Goal: Share content: Share content

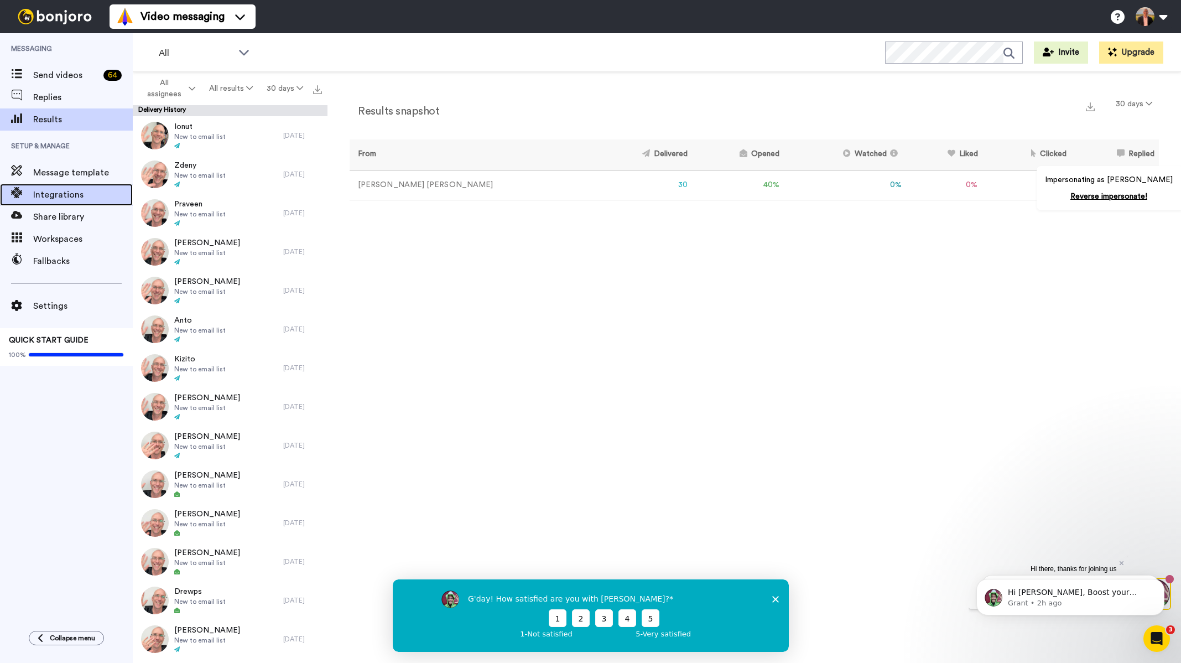
click at [73, 199] on span "Integrations" at bounding box center [83, 194] width 100 height 13
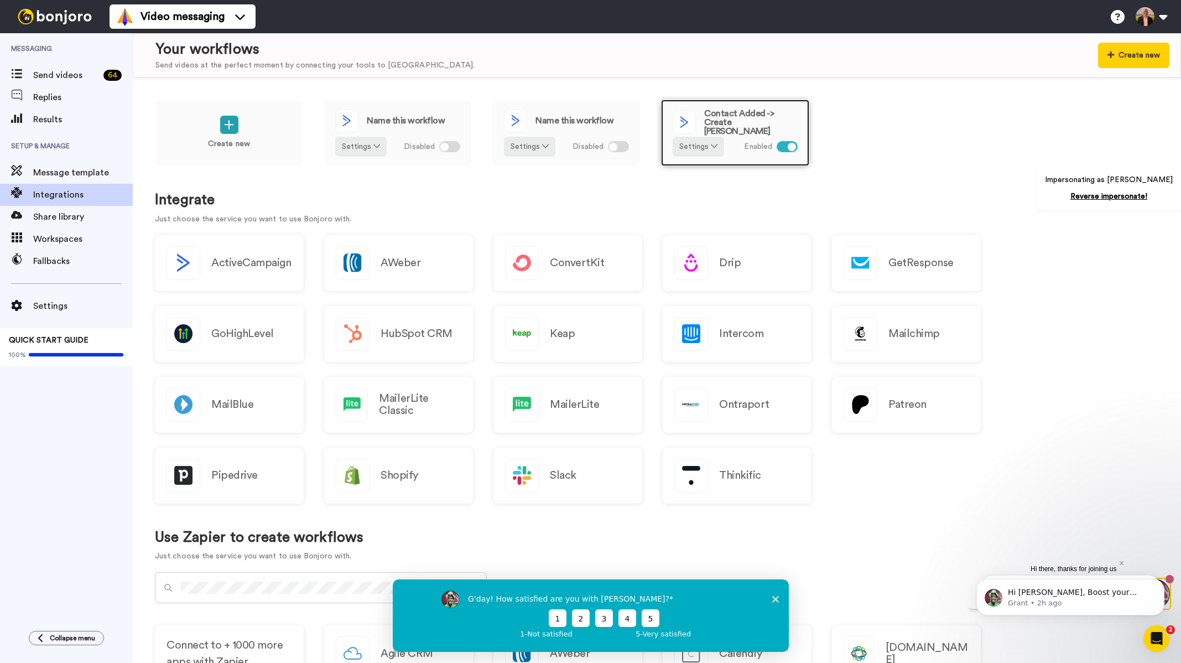
click at [752, 123] on span "Contact Added -> Create Bonjoro" at bounding box center [750, 122] width 93 height 27
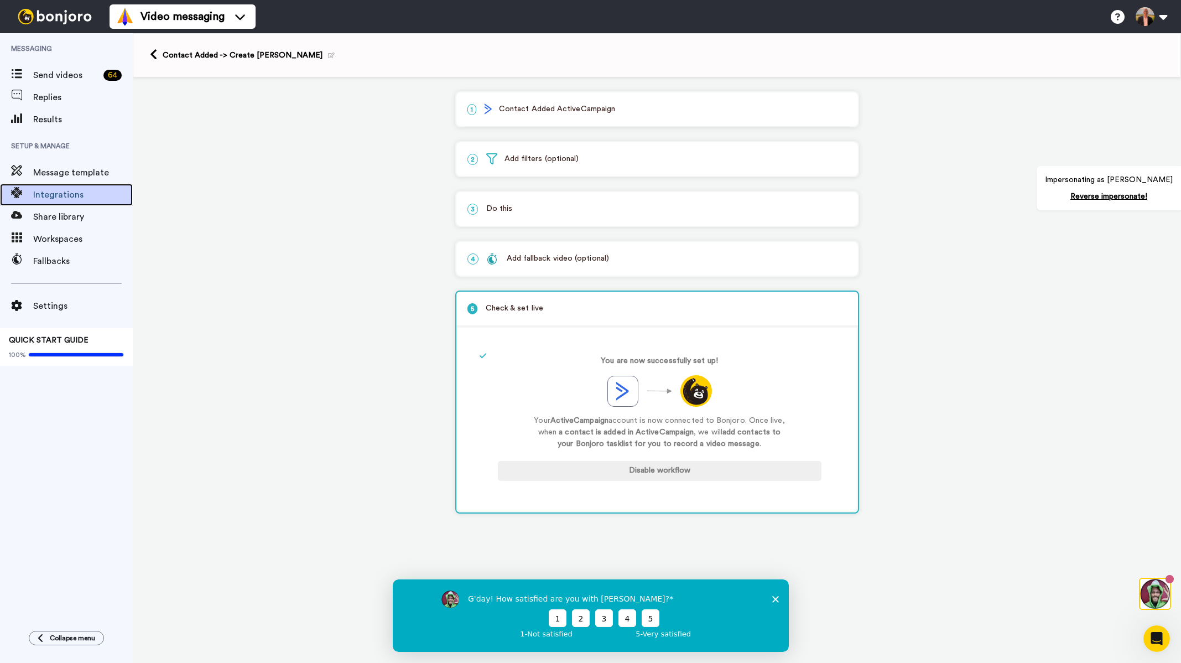
drag, startPoint x: 58, startPoint y: 190, endPoint x: 165, endPoint y: 178, distance: 108.6
click at [58, 190] on span "Integrations" at bounding box center [83, 194] width 100 height 13
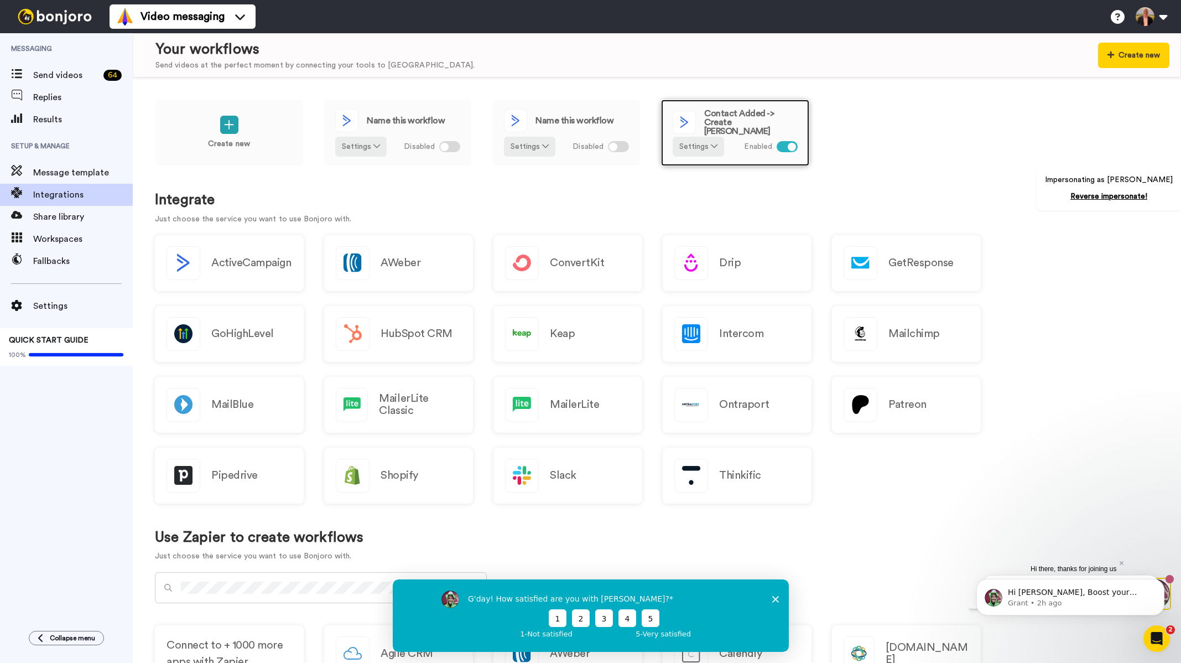
click at [774, 132] on div "Contact Added -> Create Bonjoro Settings Enabled" at bounding box center [735, 133] width 148 height 66
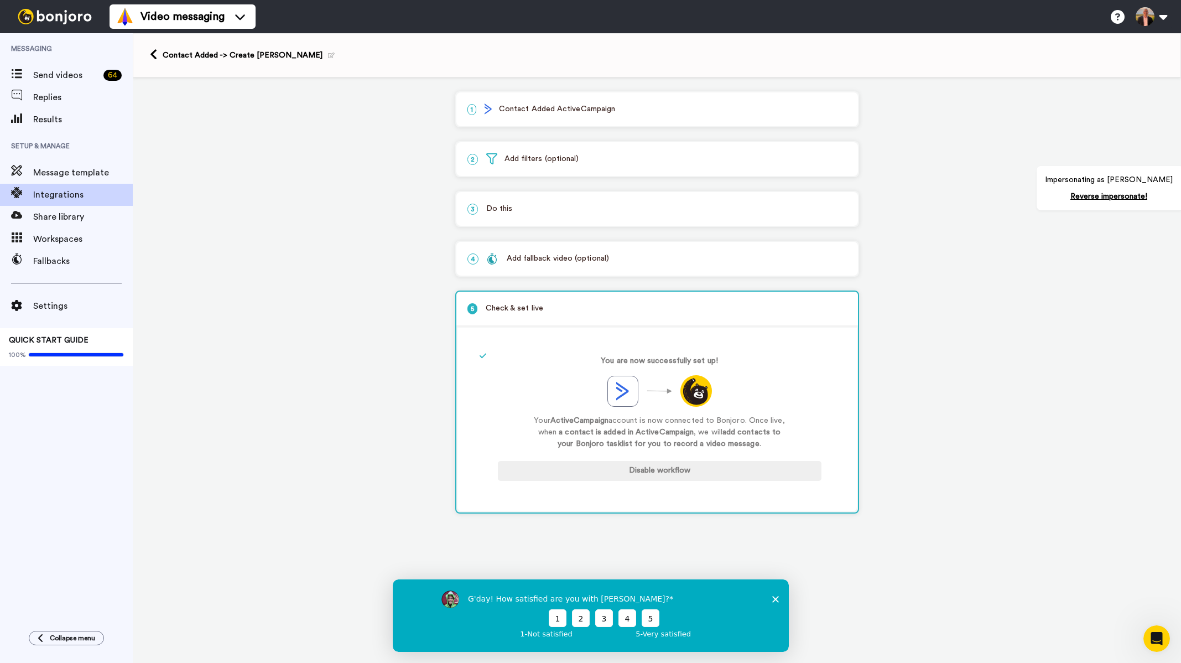
click at [571, 211] on p "3 Do this" at bounding box center [656, 209] width 379 height 12
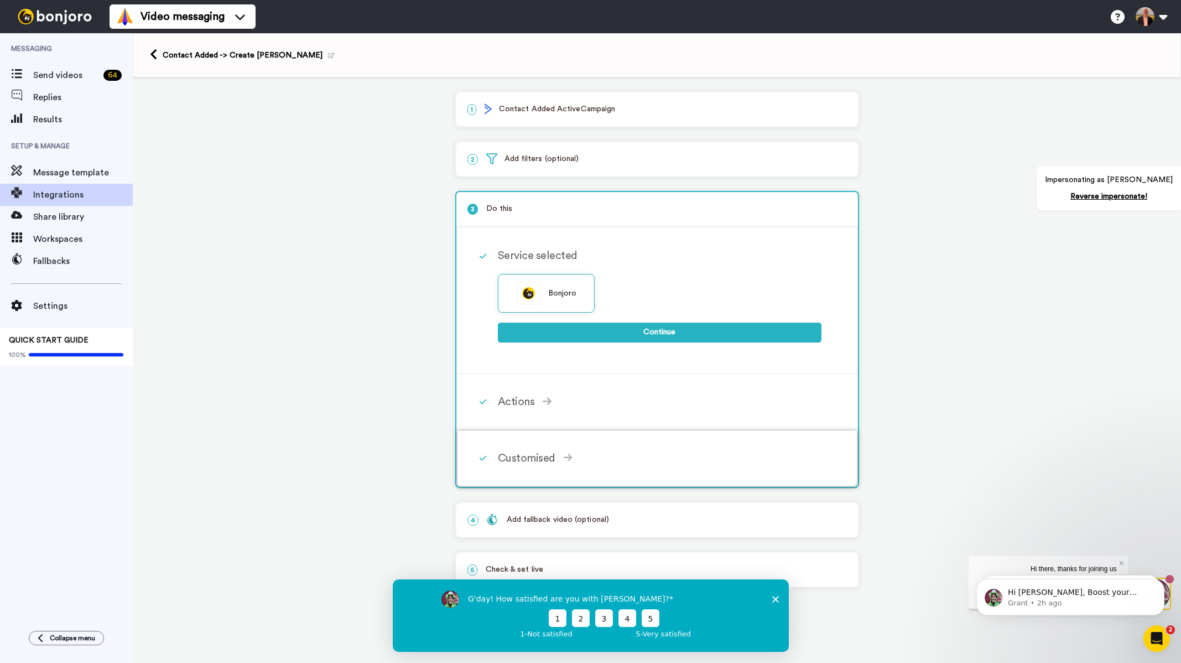
click div "Customised"
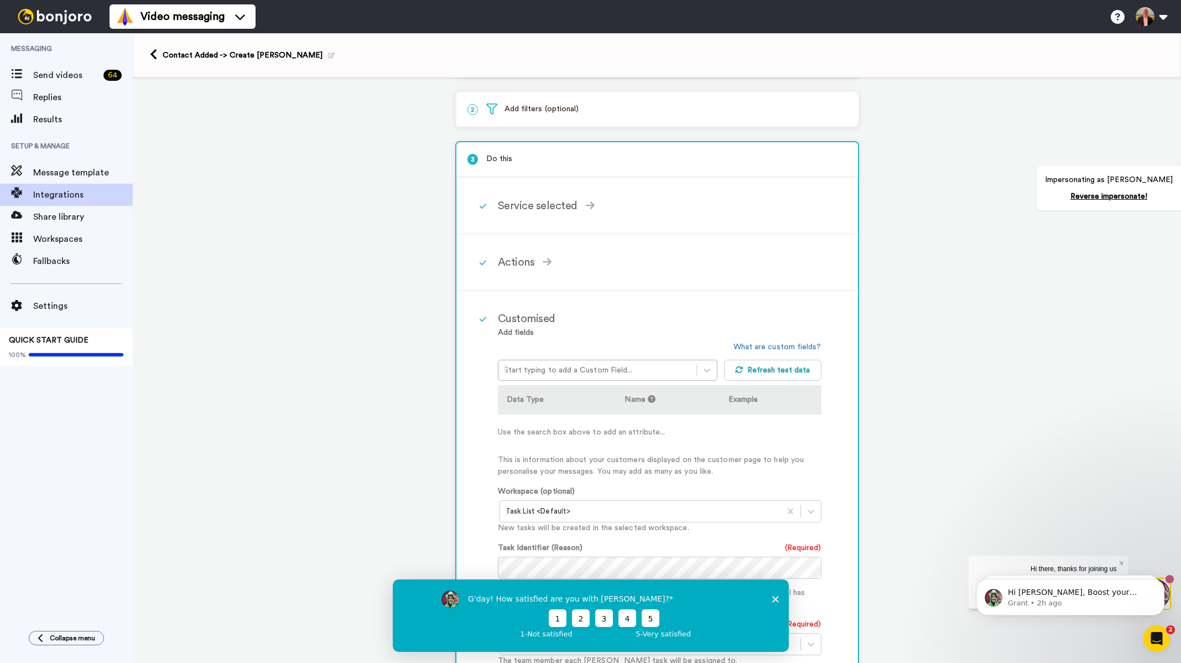
scroll to position [277, 0]
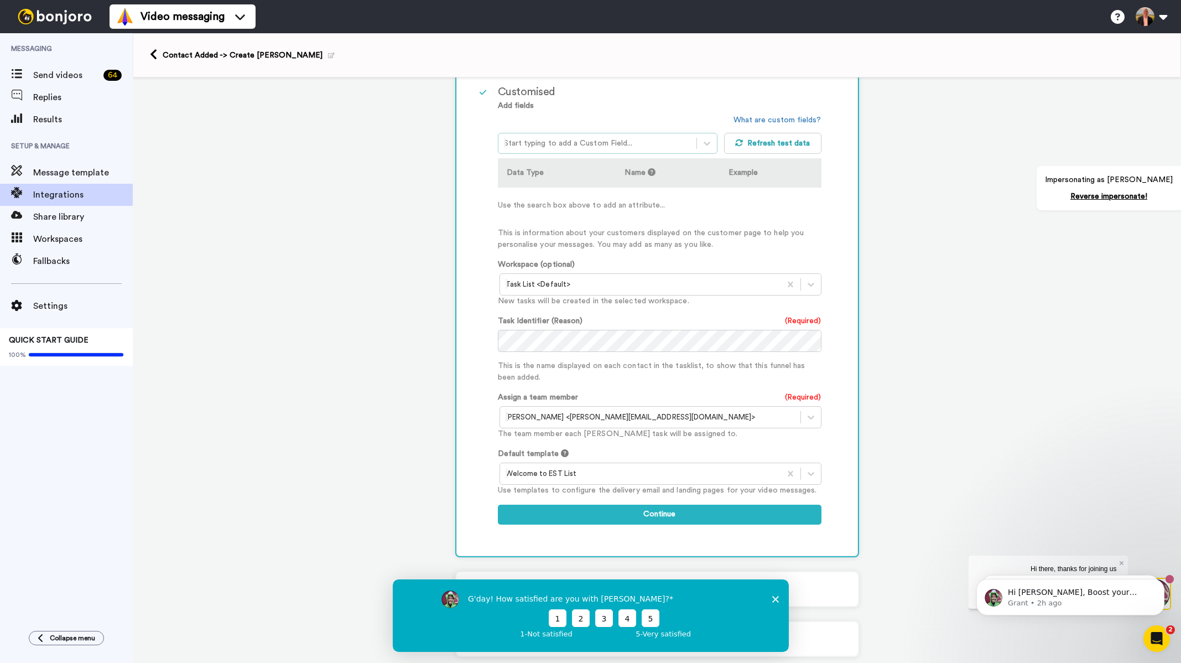
click div
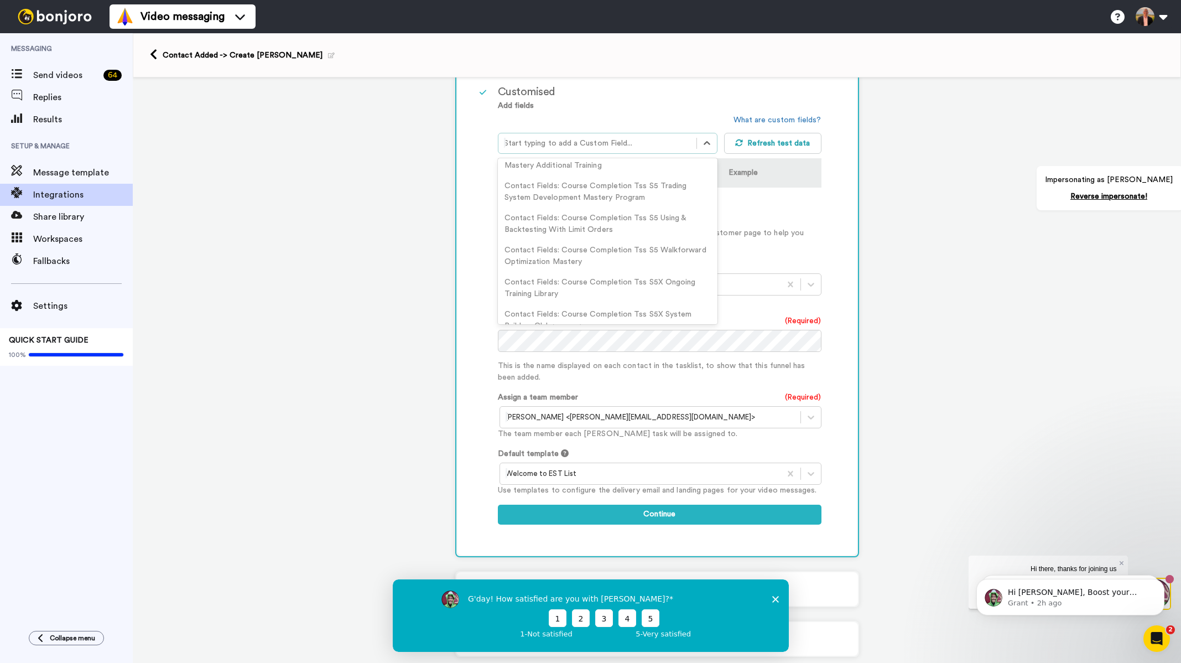
scroll to position [1604, 0]
click div "1 Contact Added ActiveCampaign Service selected ActiveCampaign AWeber Bonjoro C…"
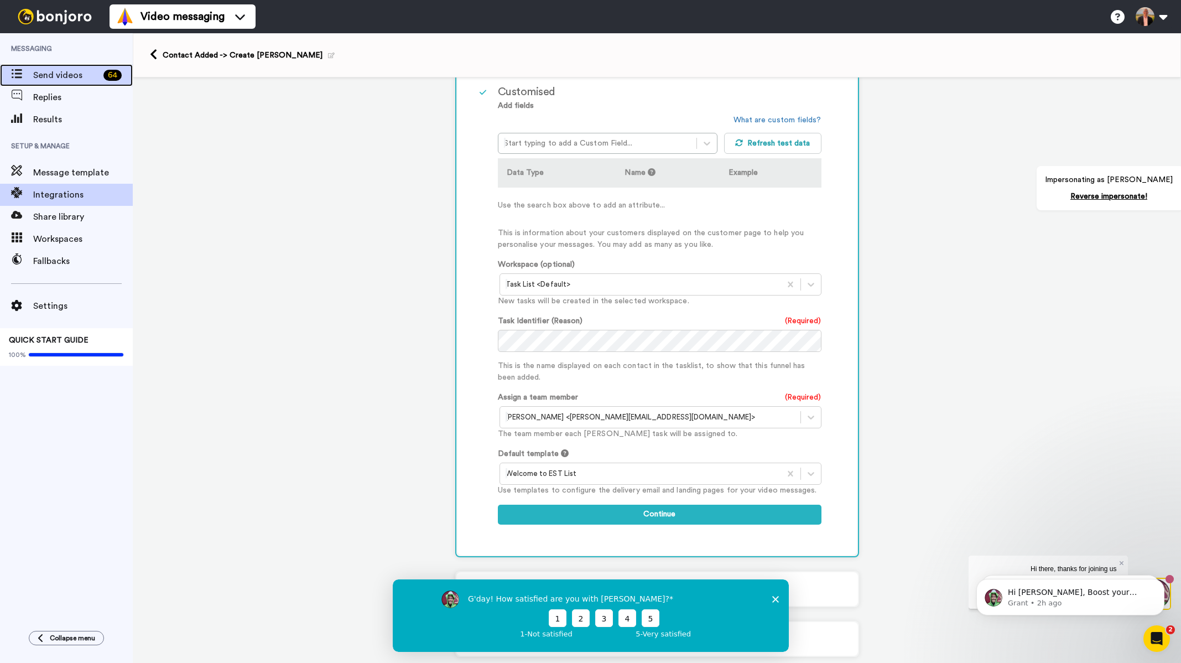
click span "Send videos"
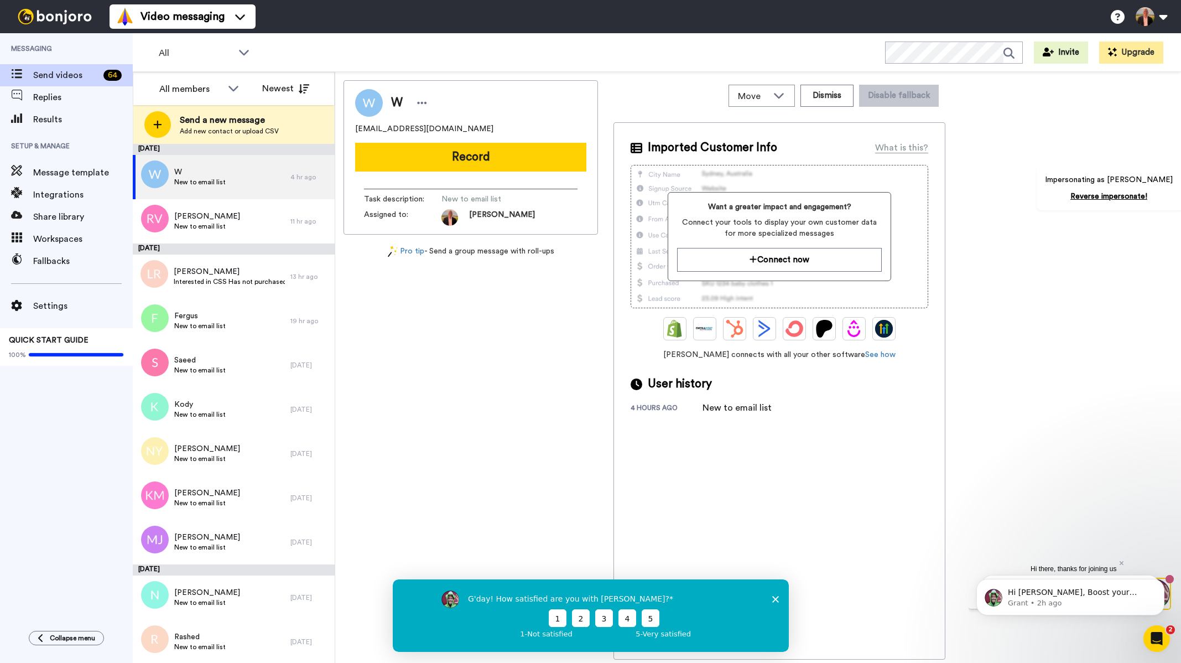
click at [775, 597] on polygon "Close survey" at bounding box center [774, 598] width 7 height 7
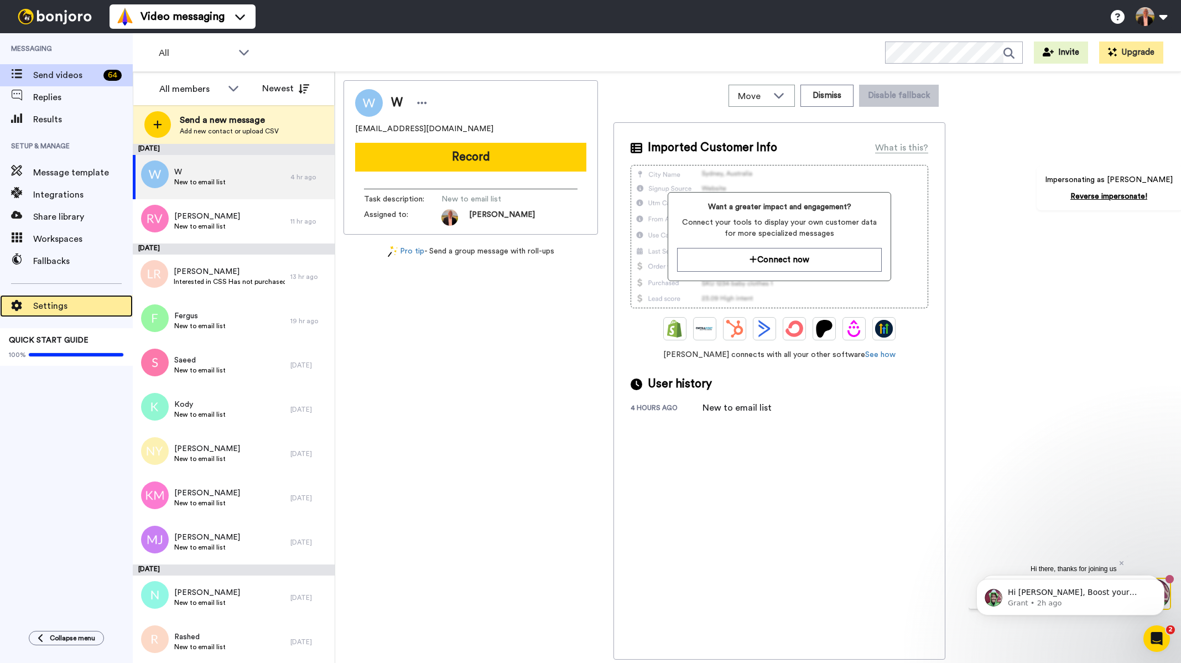
click at [66, 309] on span "Settings" at bounding box center [83, 305] width 100 height 13
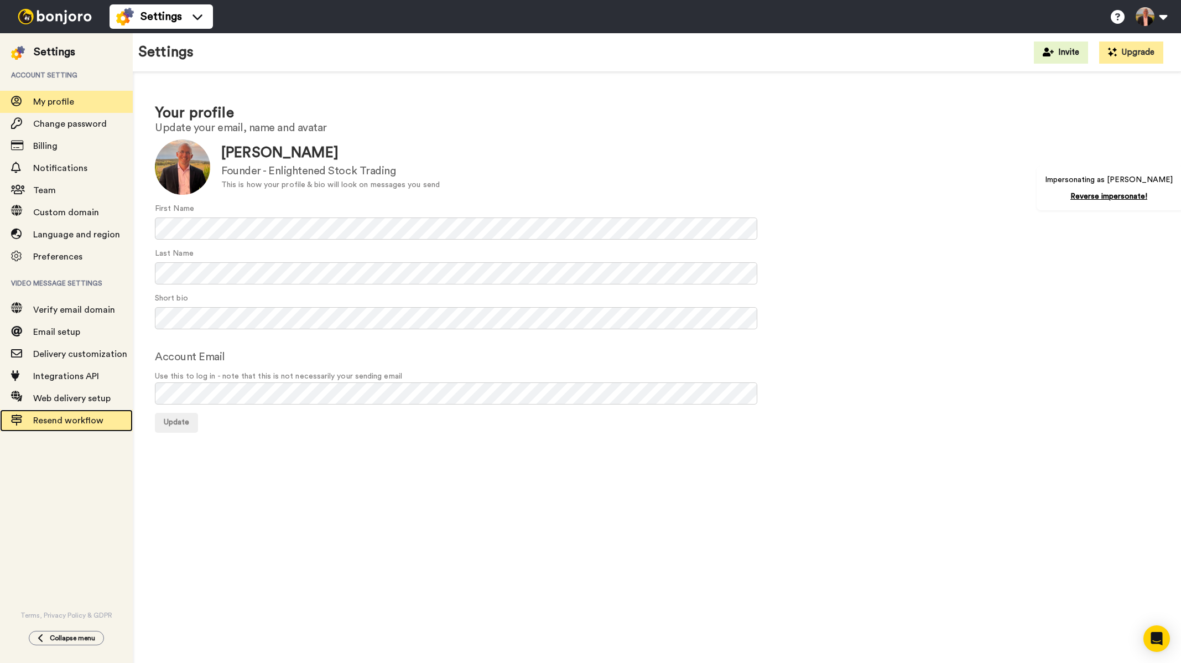
click at [70, 416] on span "Resend workflow" at bounding box center [68, 420] width 70 height 9
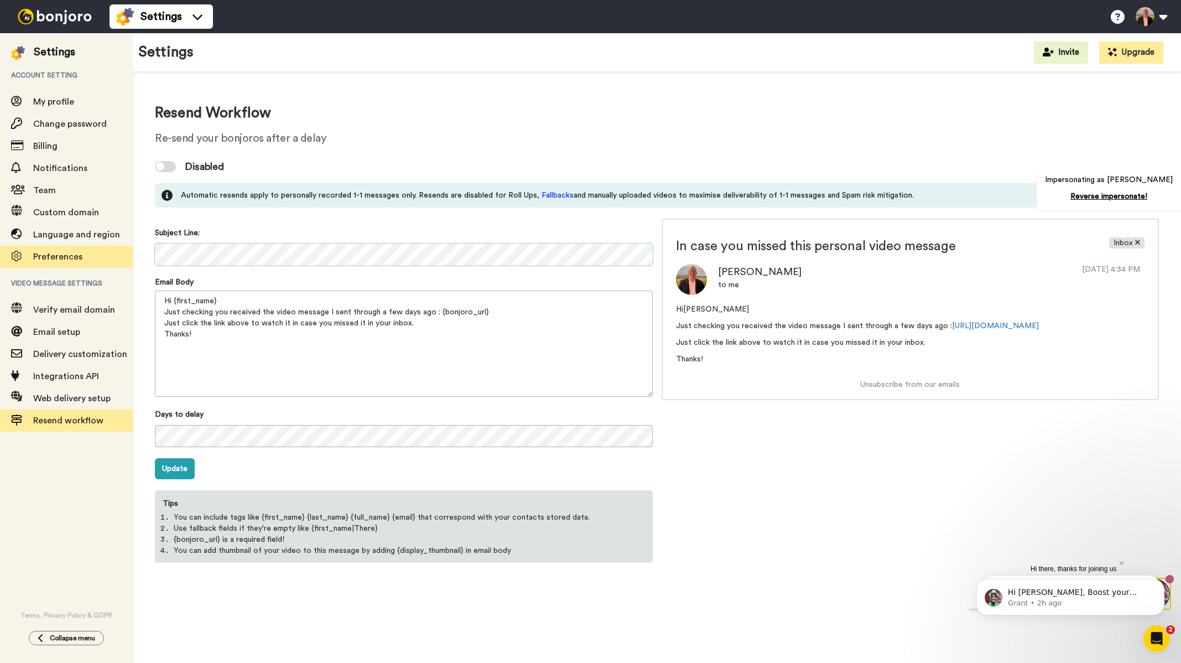
click at [125, 248] on div "Settings Account setting My profile Change password Billing Notifications Team …" at bounding box center [590, 347] width 1181 height 629
click at [277, 342] on textarea "Hi {first_name} Just checking you received the video message I sent through a f…" at bounding box center [404, 343] width 498 height 106
drag, startPoint x: 257, startPoint y: 330, endPoint x: 147, endPoint y: 301, distance: 113.1
click at [147, 301] on div "Resend Workflow Re-send your bonjoros after a delay Disabled Automatic resends …" at bounding box center [657, 332] width 1048 height 521
drag, startPoint x: 462, startPoint y: 549, endPoint x: 394, endPoint y: 549, distance: 68.6
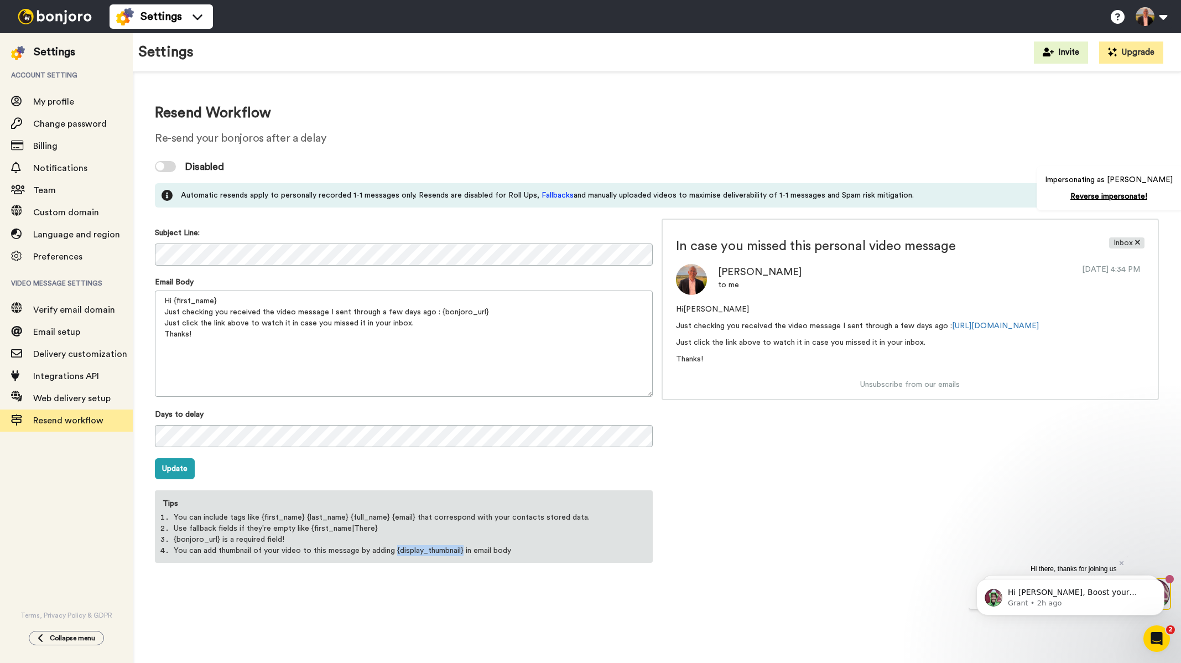
click at [394, 549] on li "You can add thumbnail of your video to this message by adding {display_thumbnai…" at bounding box center [404, 550] width 460 height 11
copy li "{display_thumbnail}"
click at [942, 338] on p "Just click the link above to watch it in case you missed it in your inbox." at bounding box center [910, 342] width 469 height 11
click at [1077, 325] on p "Just checking you received the video message I sent through a few days ago : ht…" at bounding box center [910, 325] width 469 height 11
click at [522, 307] on textarea "Hi {first_name} Just checking you received the video message I sent through a f…" at bounding box center [404, 343] width 498 height 106
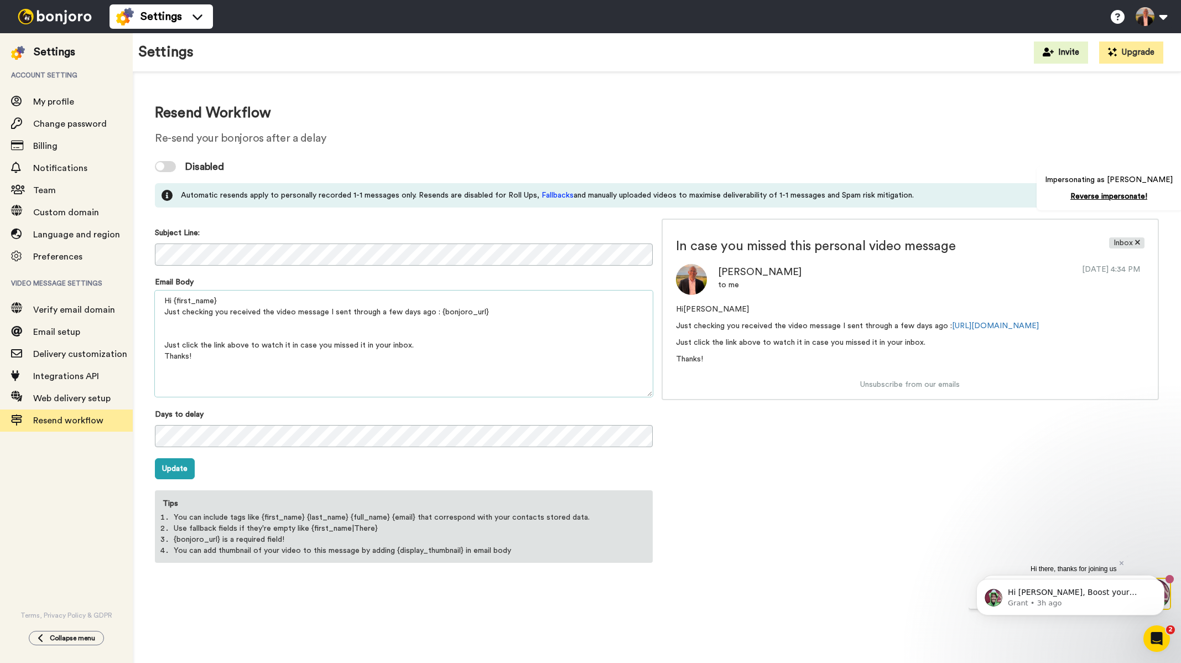
paste textarea "{display_thumbnail}"
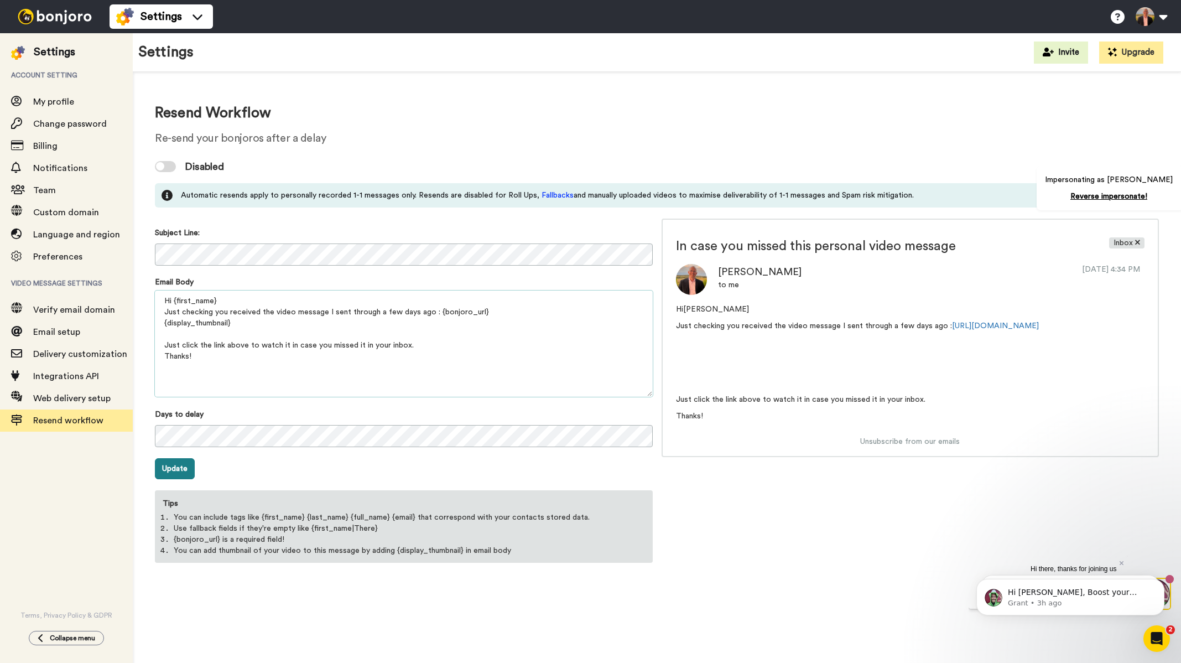
type textarea "Hi {first_name} Just checking you received the video message I sent through a f…"
click at [175, 463] on button "Update" at bounding box center [175, 468] width 40 height 21
click at [155, 243] on div "Subject Line:" at bounding box center [404, 247] width 498 height 40
click at [1159, 541] on icon "Dismiss notification" at bounding box center [1161, 541] width 6 height 6
click at [1159, 578] on icon "Dismiss notification" at bounding box center [1161, 581] width 6 height 6
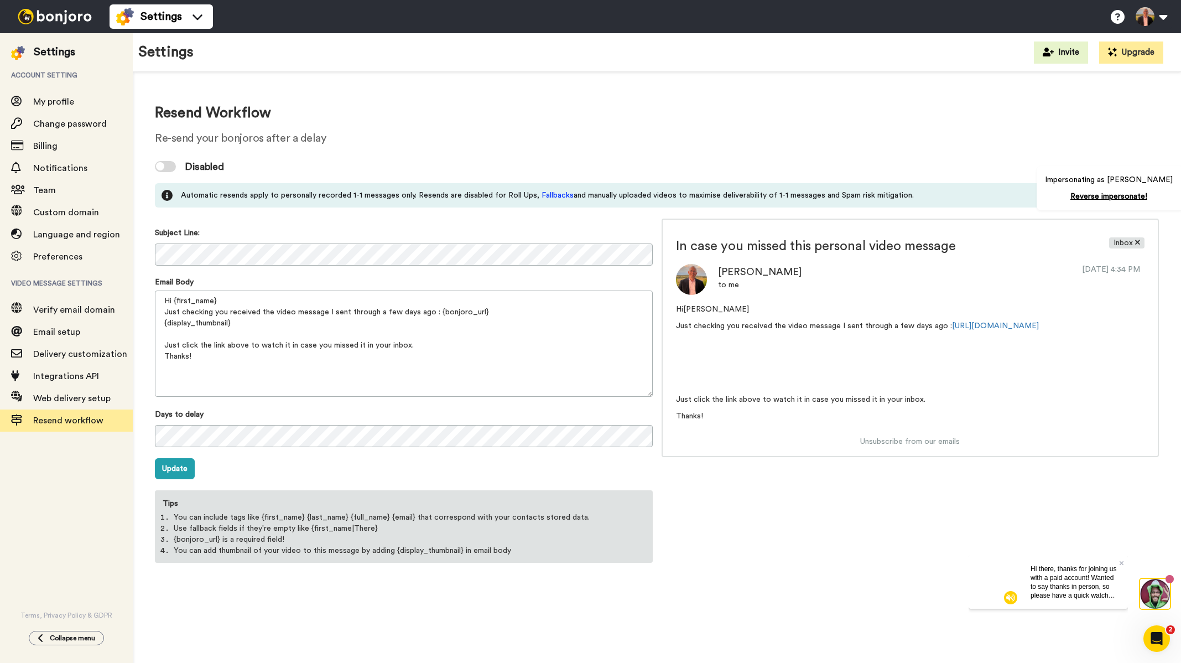
click at [1016, 575] on video at bounding box center [994, 581] width 53 height 53
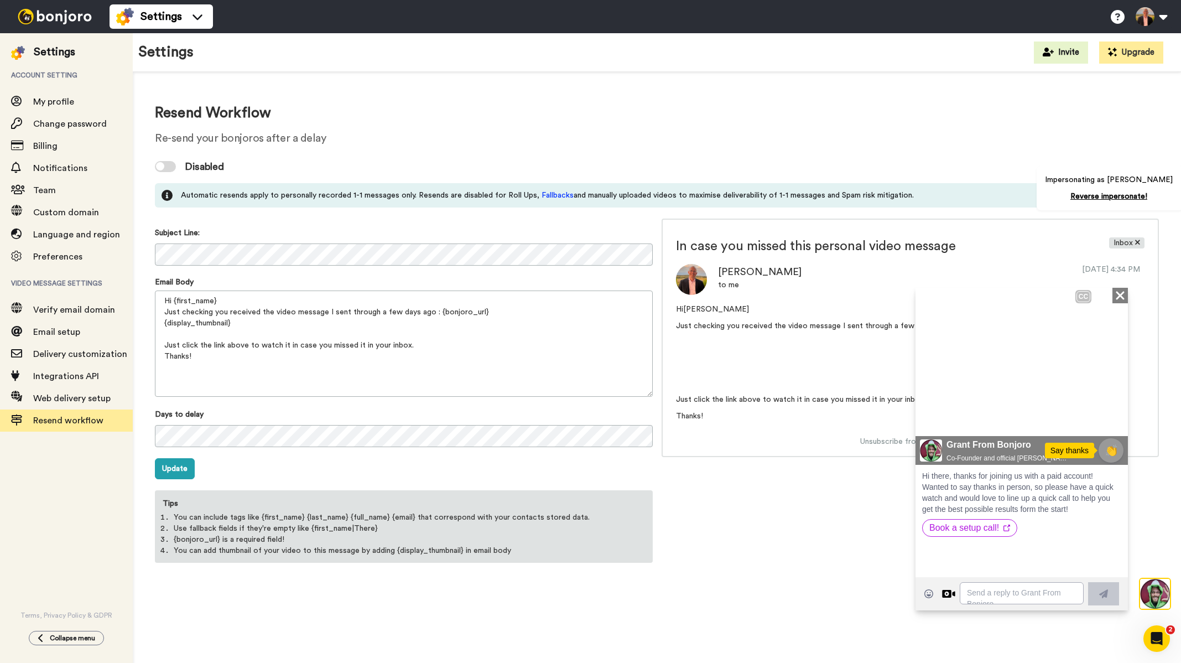
click at [933, 418] on icon at bounding box center [931, 417] width 13 height 16
click at [1123, 295] on icon "Close" at bounding box center [1119, 294] width 11 height 13
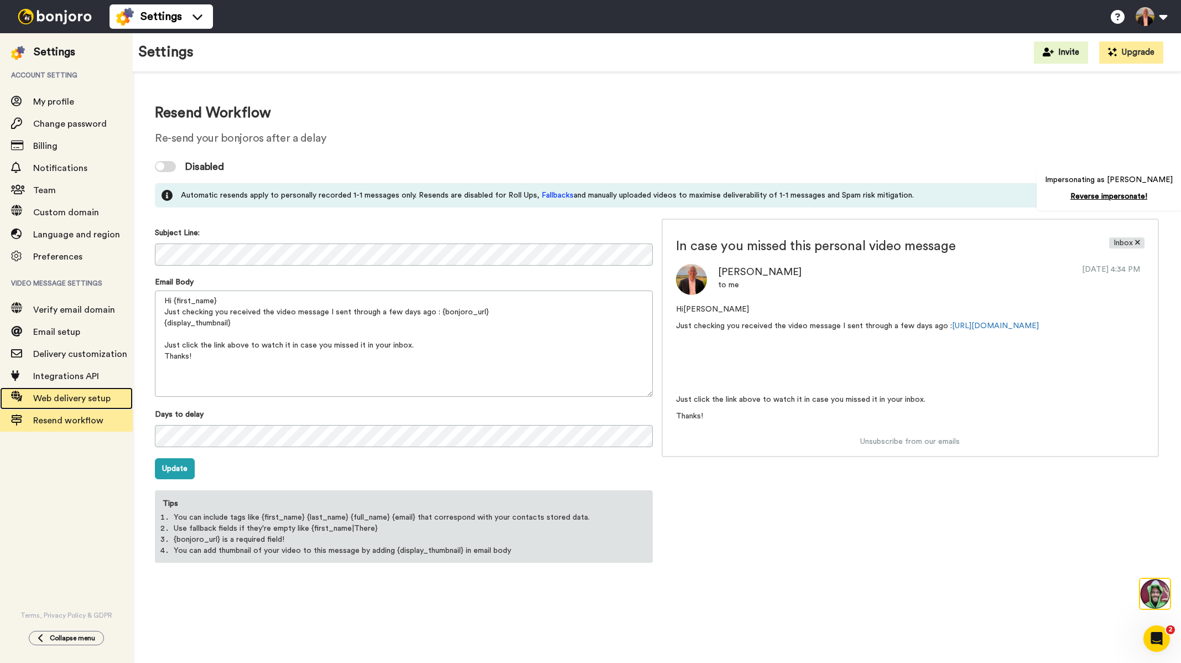
click at [70, 399] on span "Web delivery setup" at bounding box center [71, 398] width 77 height 9
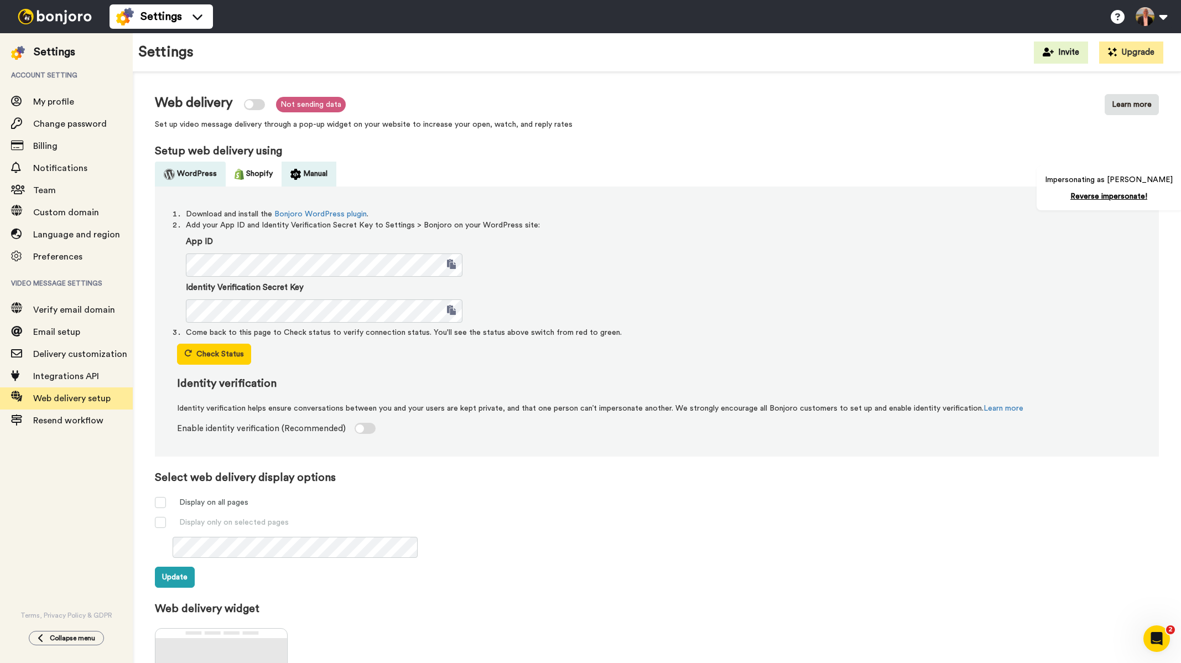
click at [300, 170] on button "Manual" at bounding box center [308, 173] width 55 height 25
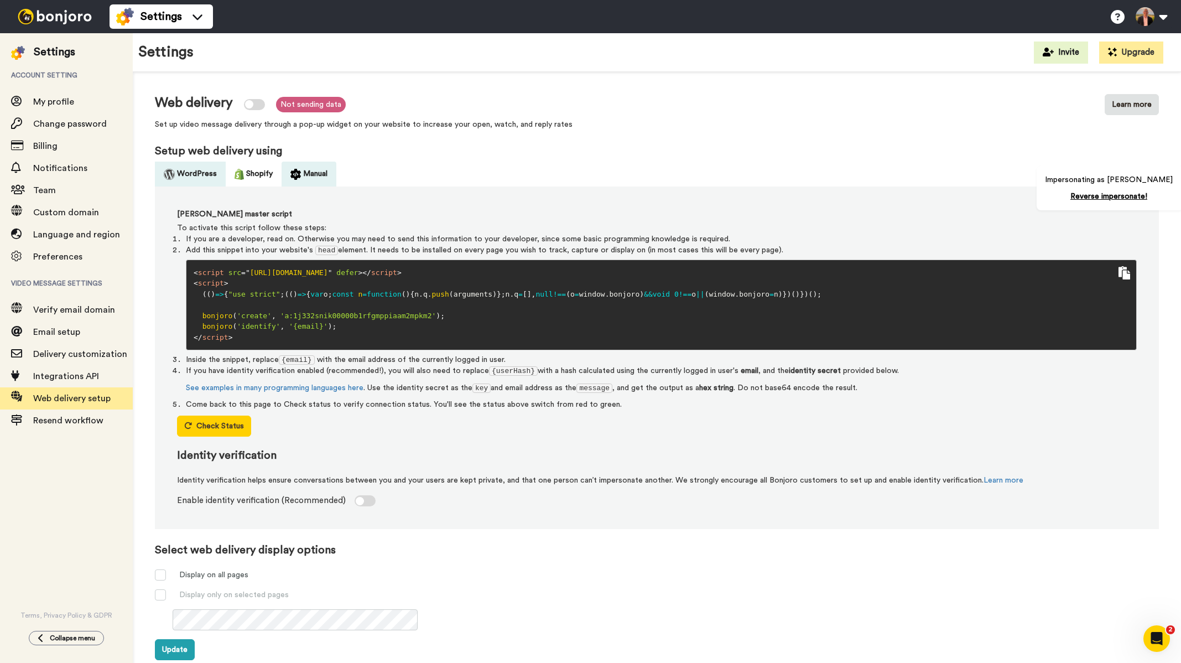
click at [180, 171] on button "WordPress" at bounding box center [190, 173] width 71 height 25
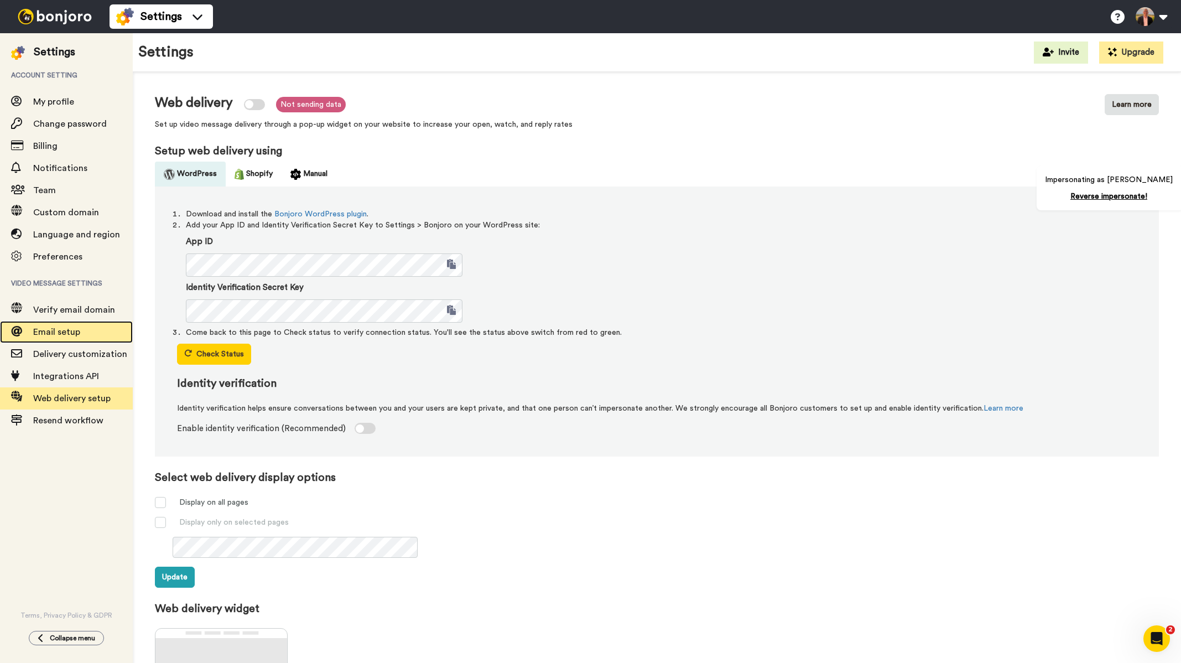
click at [71, 336] on span "Email setup" at bounding box center [56, 331] width 47 height 9
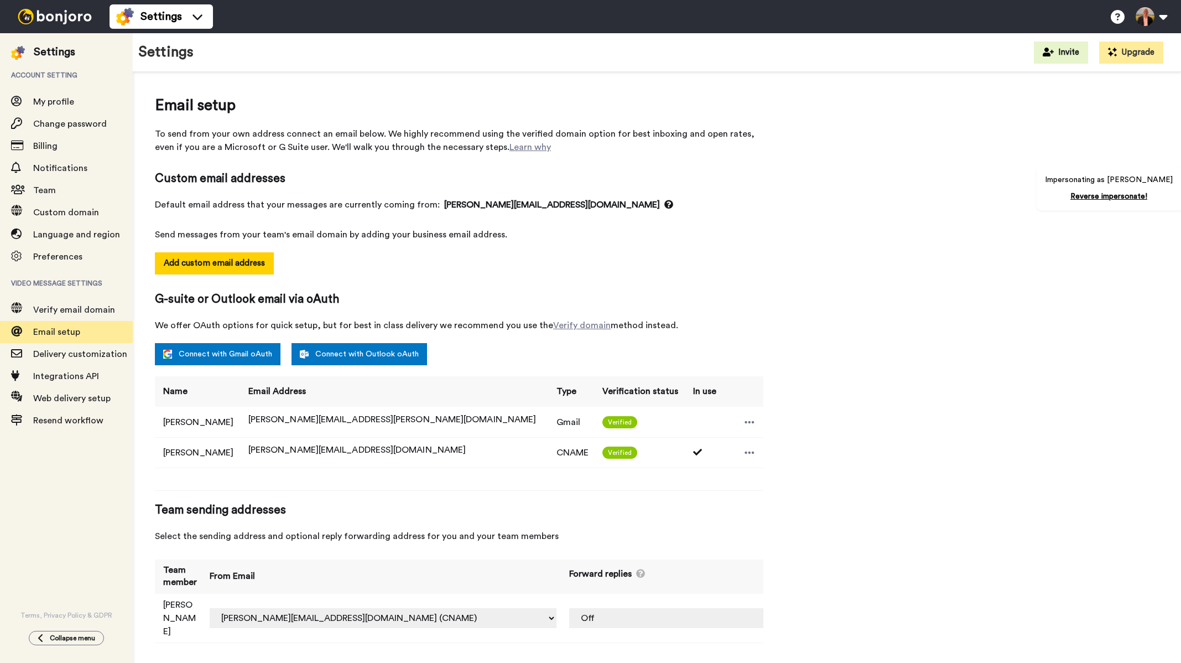
select select "163794"
click at [59, 212] on span "Custom domain" at bounding box center [66, 212] width 66 height 9
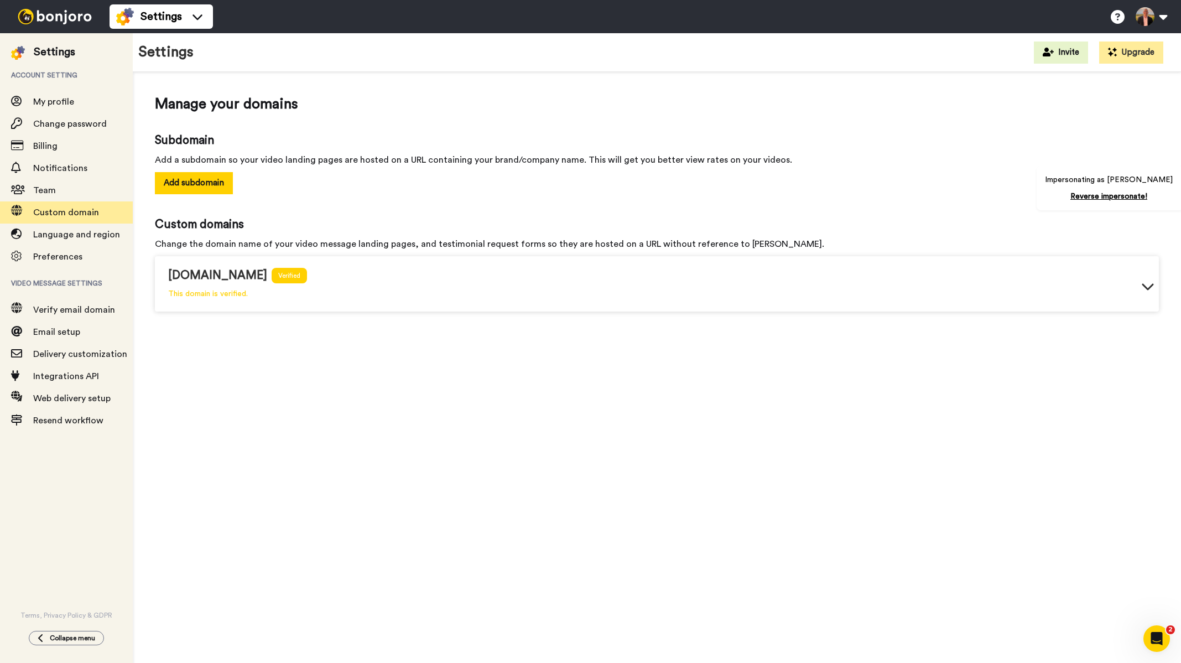
click at [64, 18] on img at bounding box center [54, 16] width 83 height 15
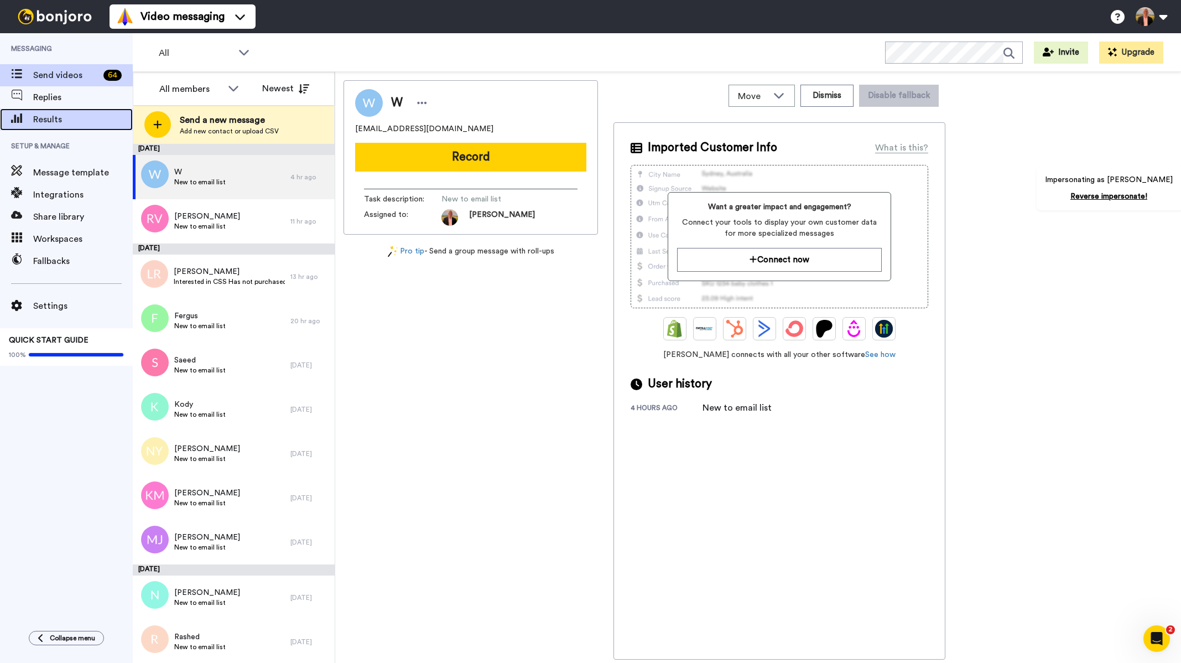
click at [52, 110] on div "Results" at bounding box center [66, 119] width 133 height 22
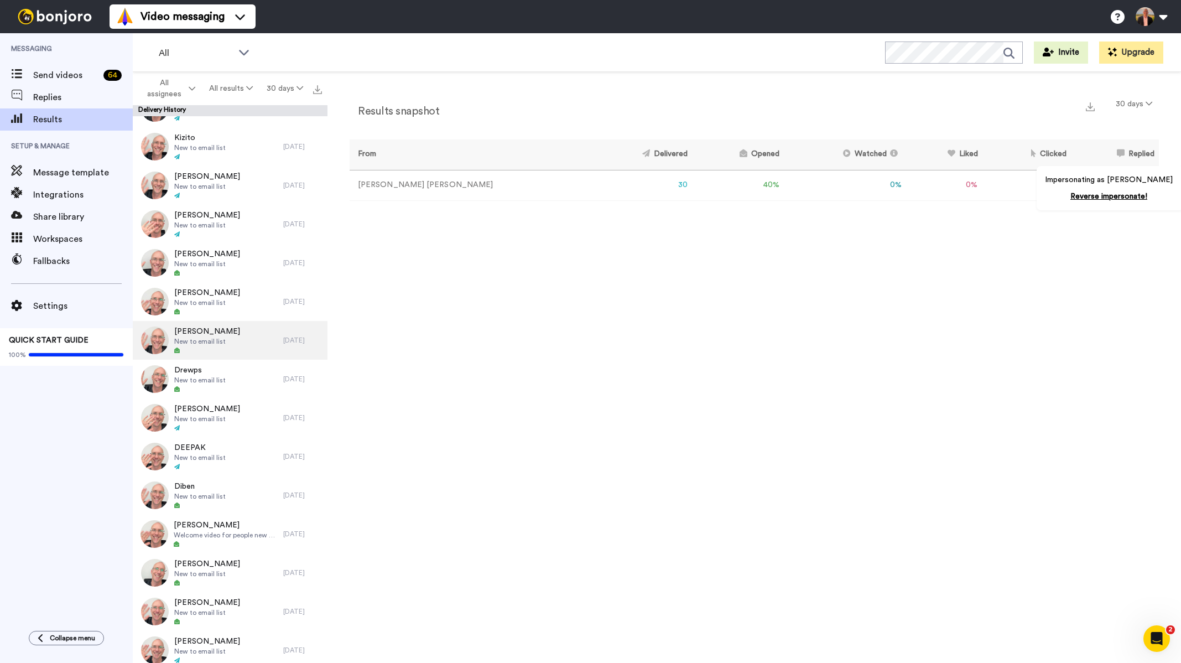
scroll to position [498, 0]
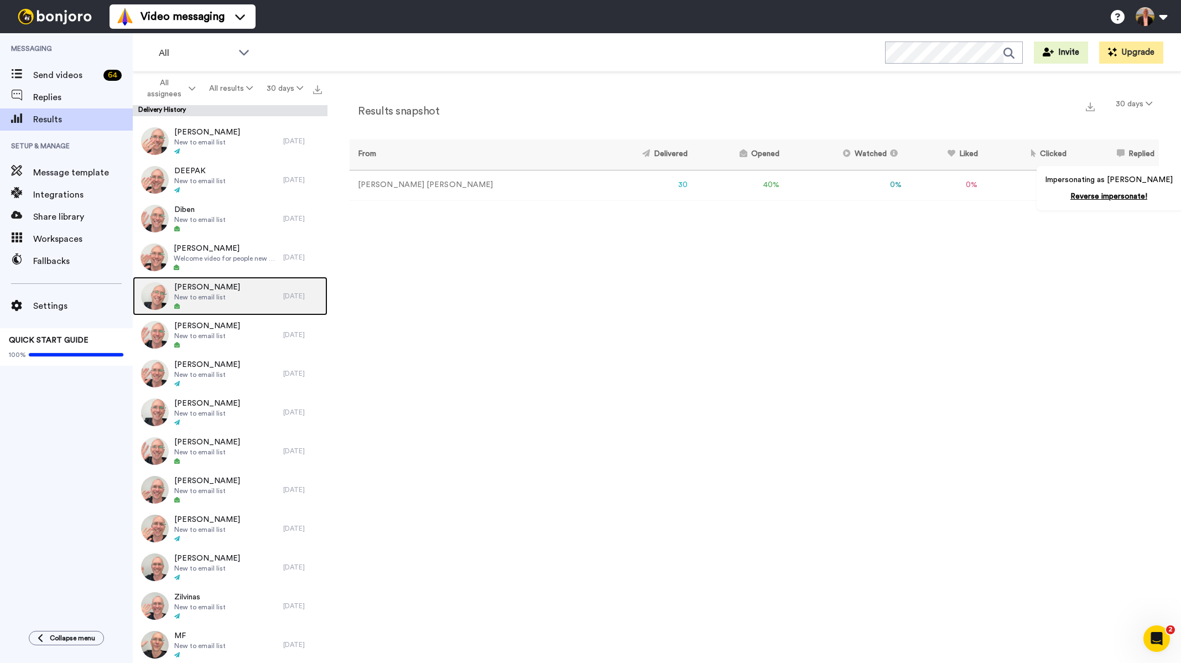
click at [220, 294] on span "New to email list" at bounding box center [207, 297] width 66 height 9
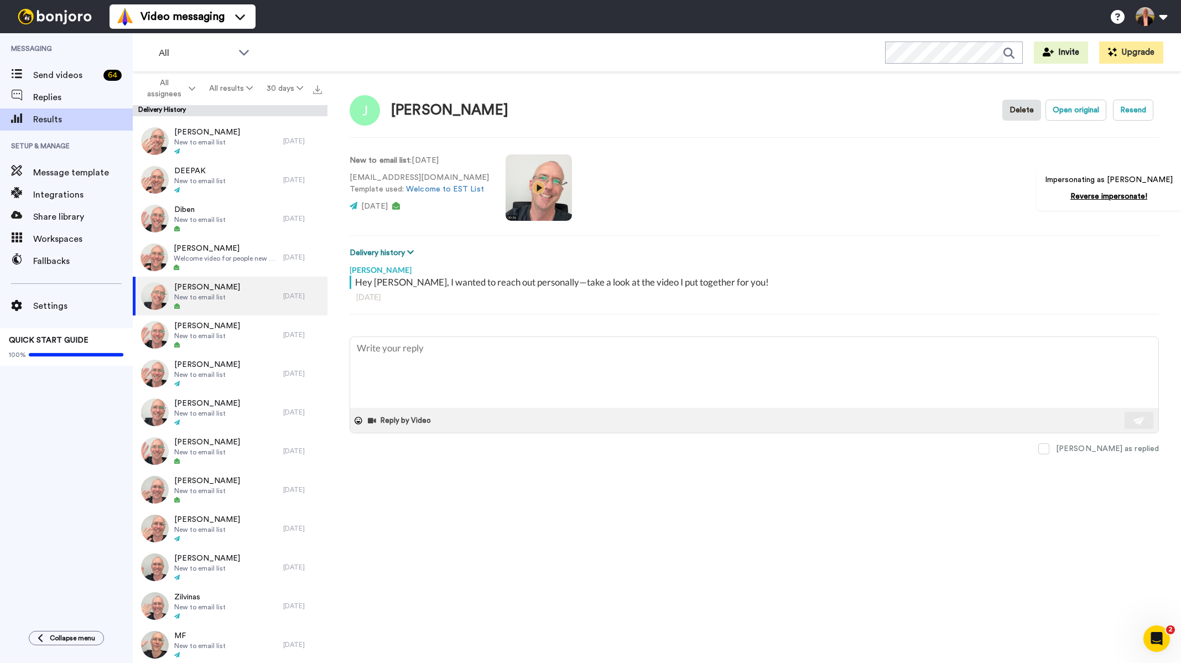
click at [399, 252] on button "Delivery history" at bounding box center [383, 253] width 67 height 12
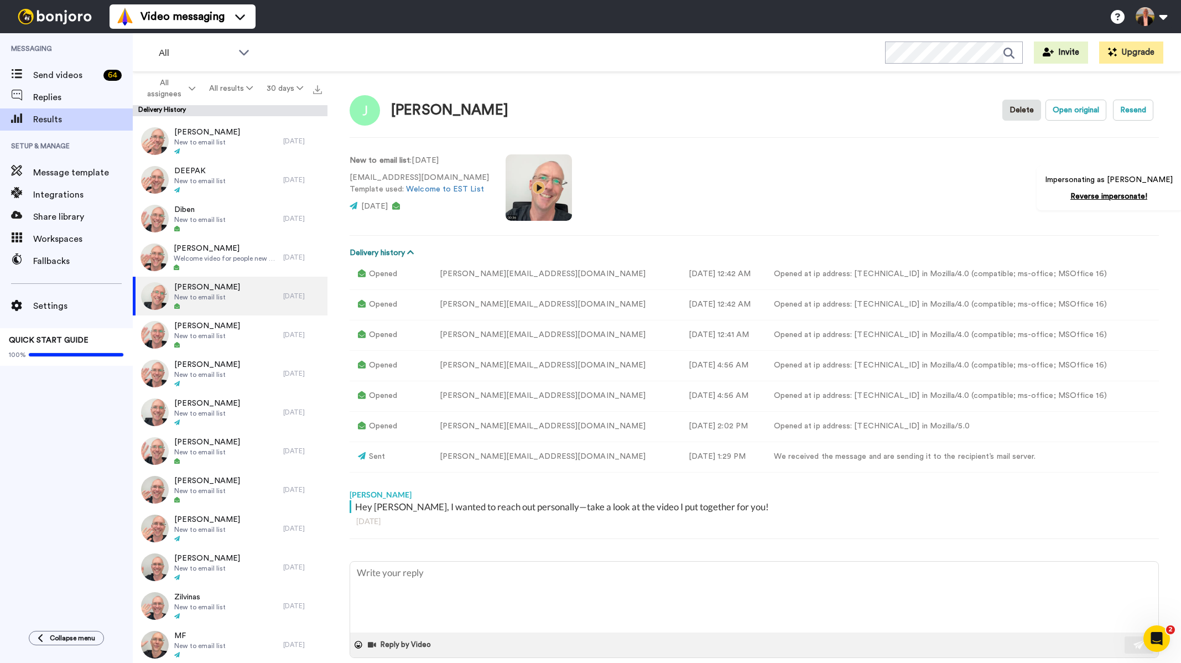
click at [398, 248] on button "Delivery history" at bounding box center [383, 253] width 67 height 12
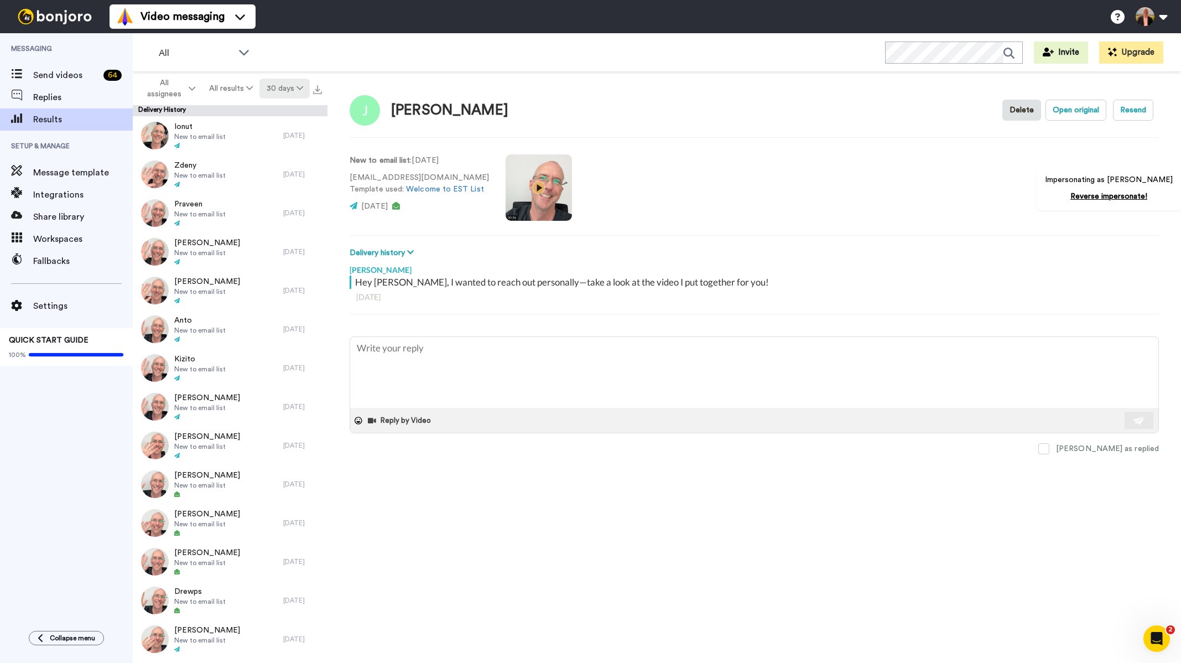
click at [288, 88] on button "30 days" at bounding box center [284, 89] width 50 height 20
click at [286, 149] on li "90 days" at bounding box center [285, 152] width 77 height 20
type textarea "x"
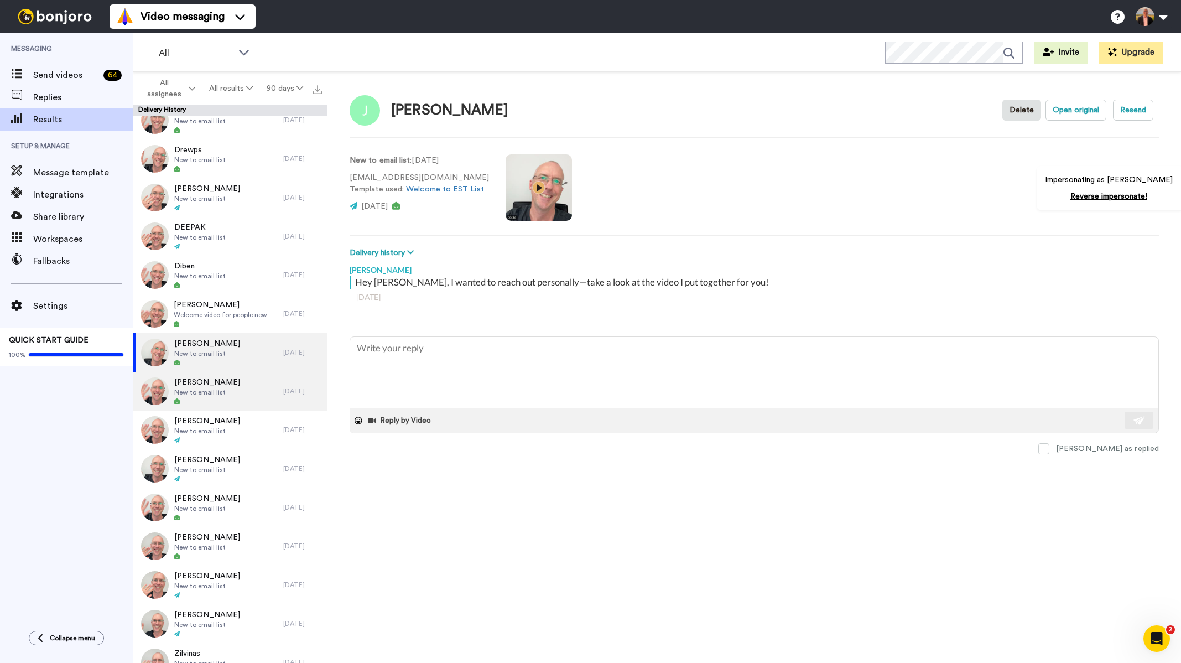
scroll to position [498, 0]
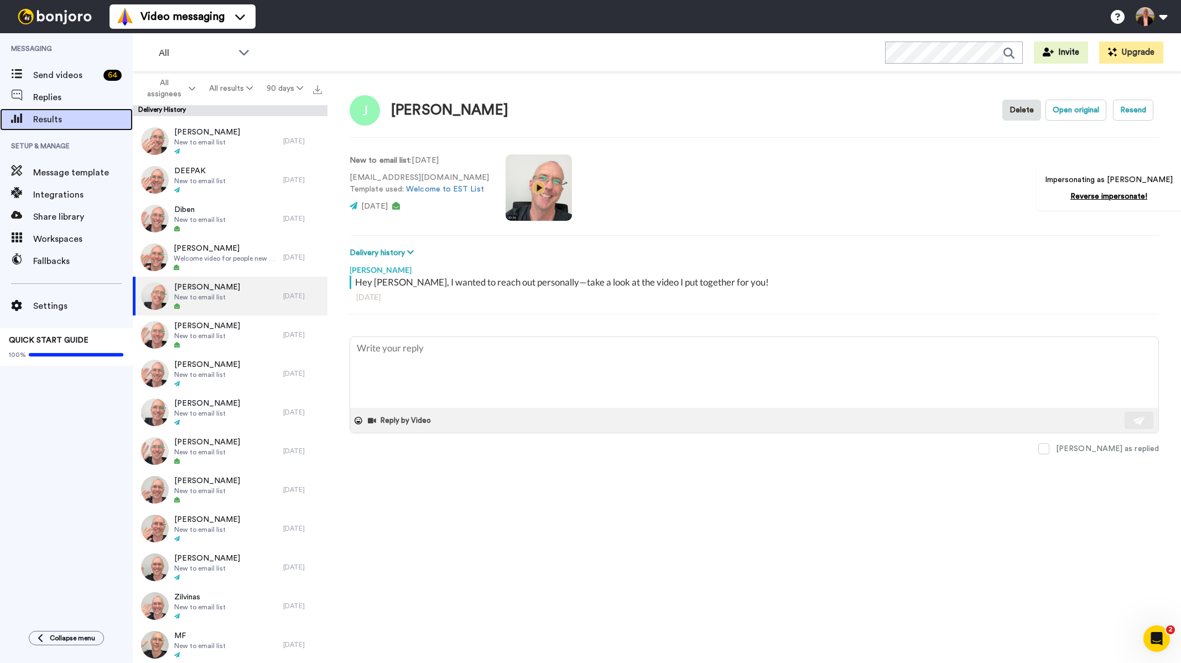
click at [51, 121] on span "Results" at bounding box center [83, 119] width 100 height 13
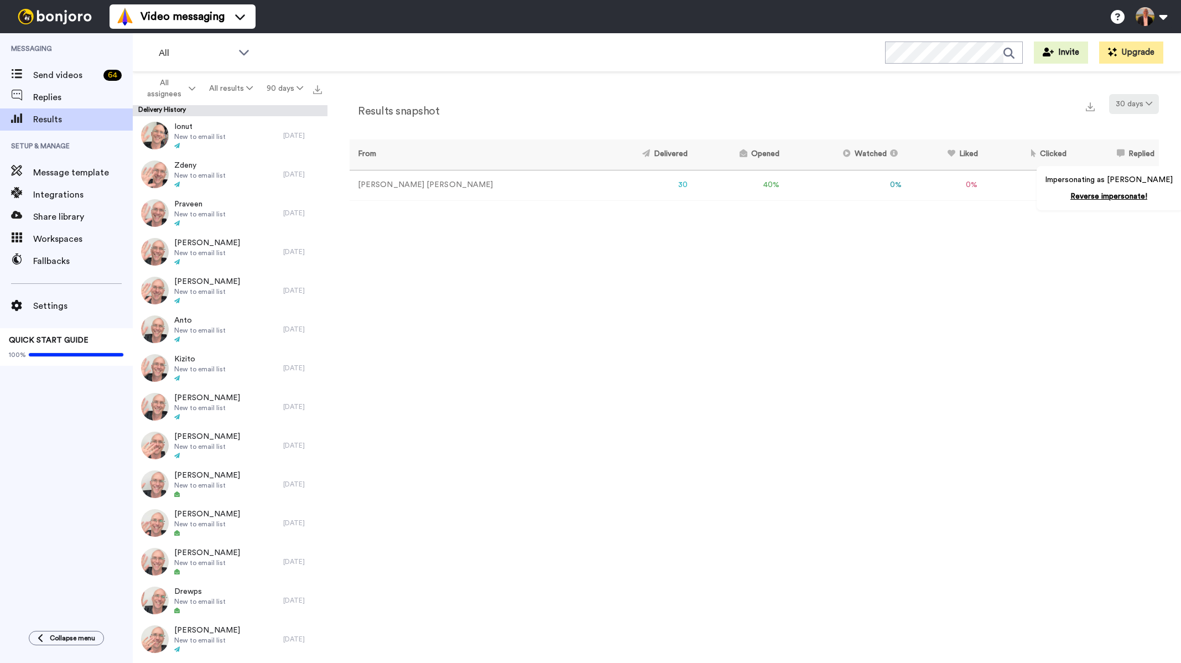
click at [1148, 109] on button "30 days" at bounding box center [1134, 104] width 50 height 20
click at [1118, 159] on li "90 days" at bounding box center [1134, 168] width 77 height 20
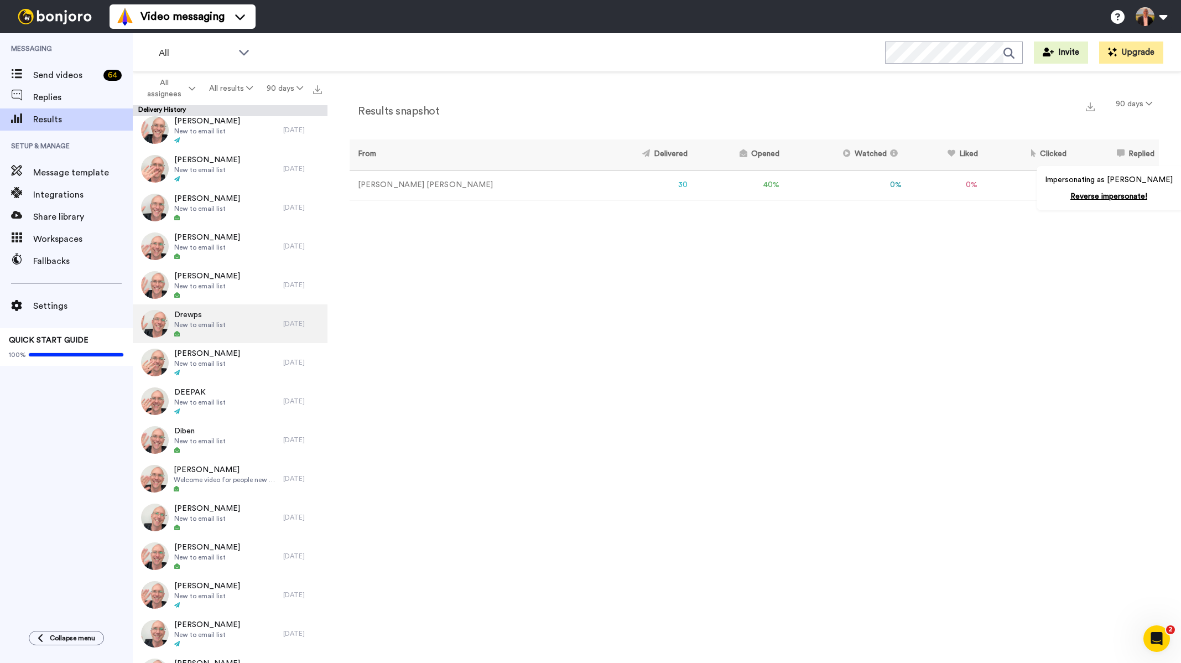
scroll to position [608, 0]
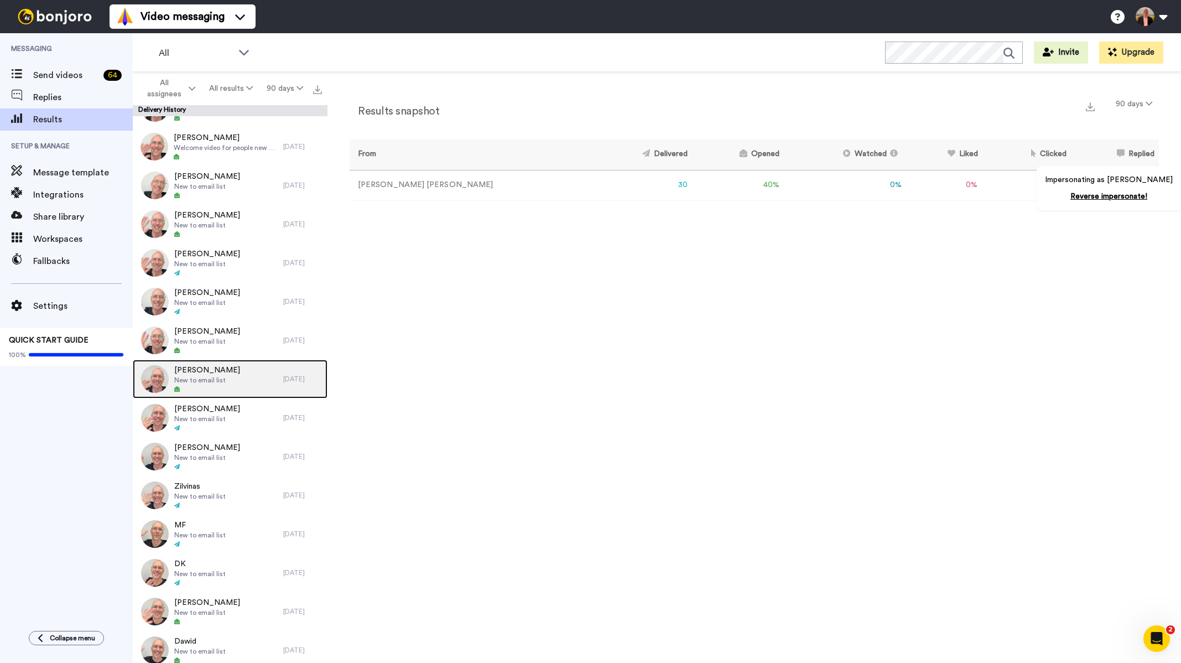
click at [216, 371] on span "[PERSON_NAME]" at bounding box center [207, 369] width 66 height 11
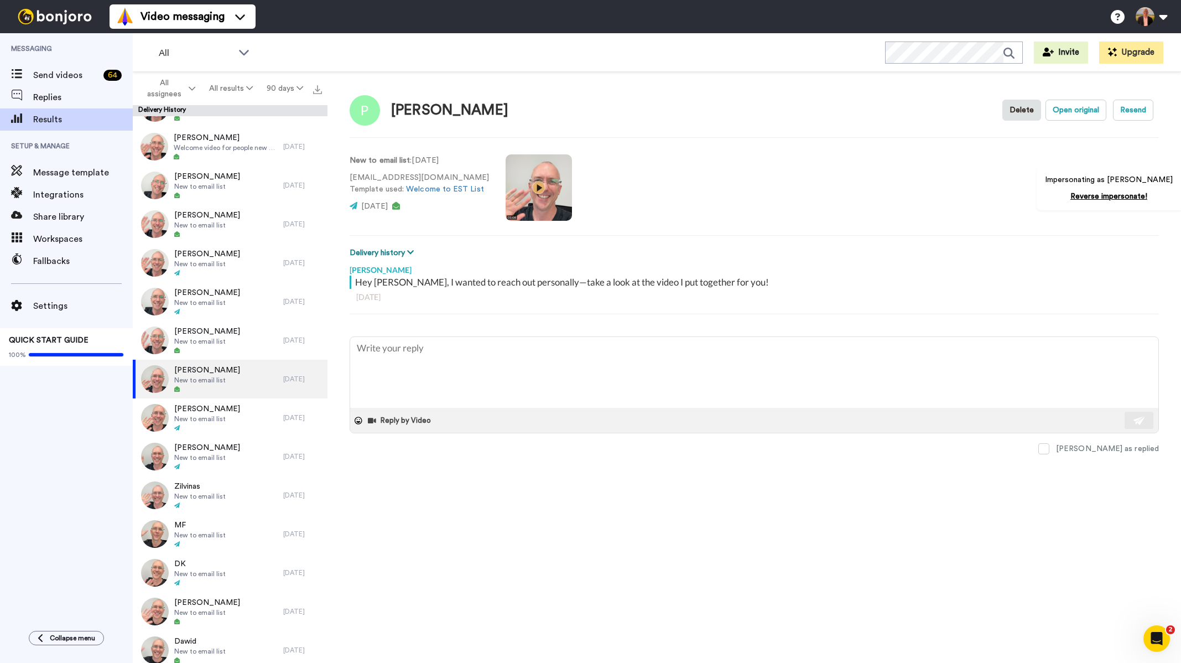
click at [390, 249] on button "Delivery history" at bounding box center [383, 253] width 67 height 12
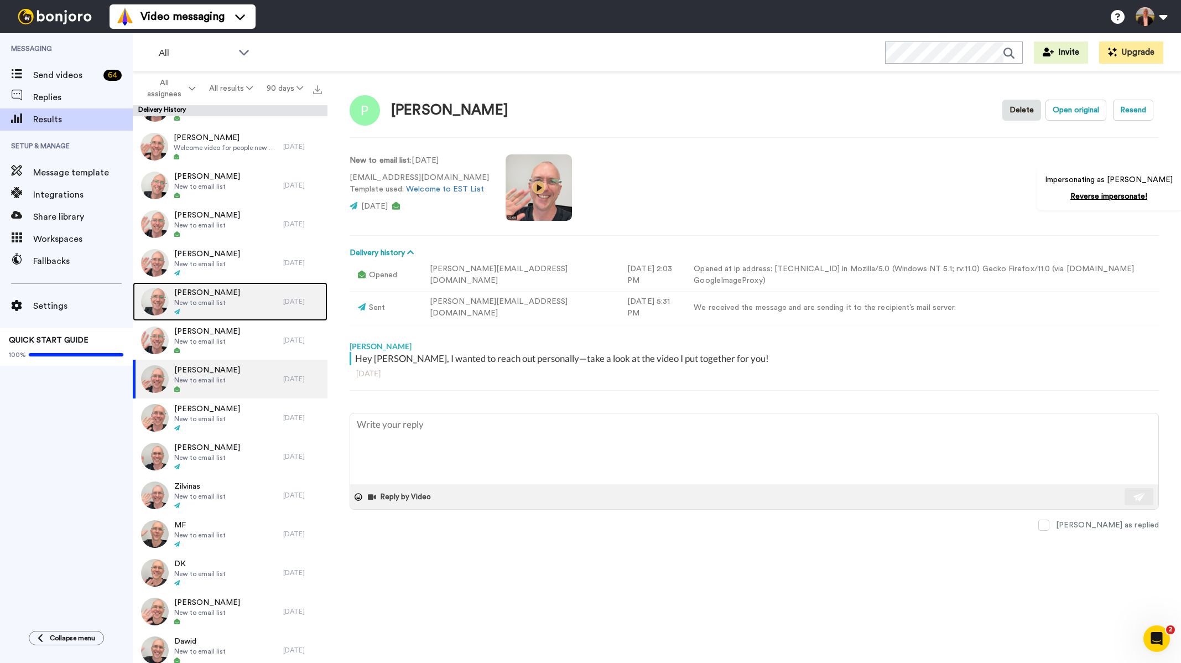
click at [211, 305] on span "New to email list" at bounding box center [207, 302] width 66 height 9
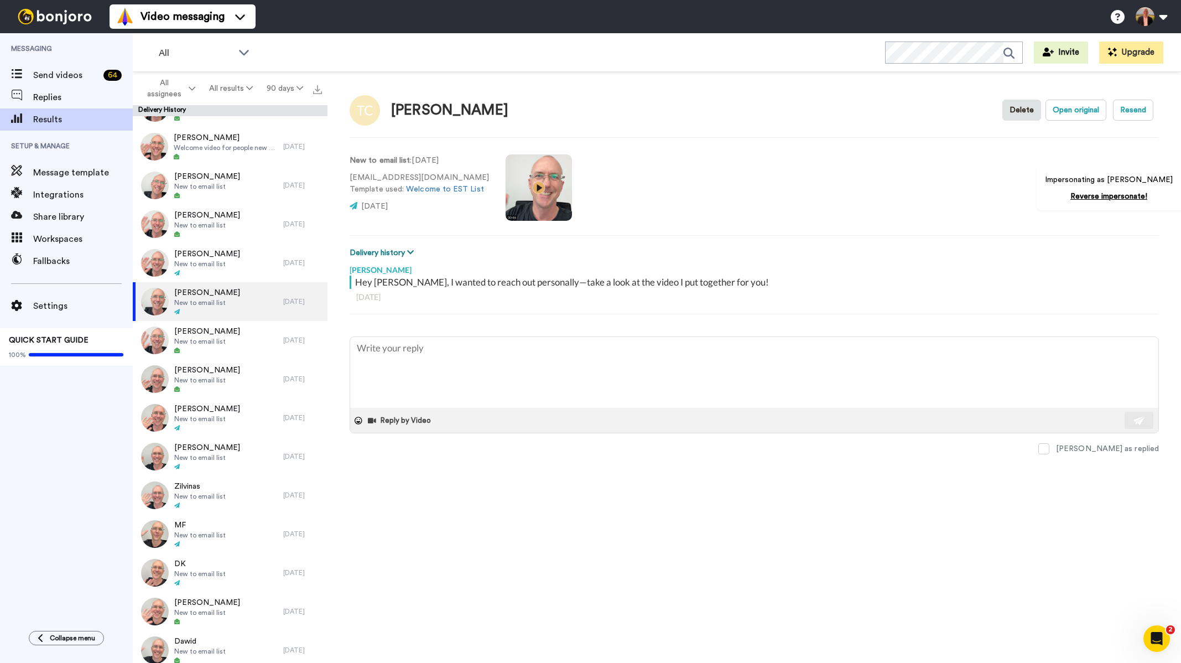
click at [397, 252] on button "Delivery history" at bounding box center [383, 253] width 67 height 12
type textarea "x"
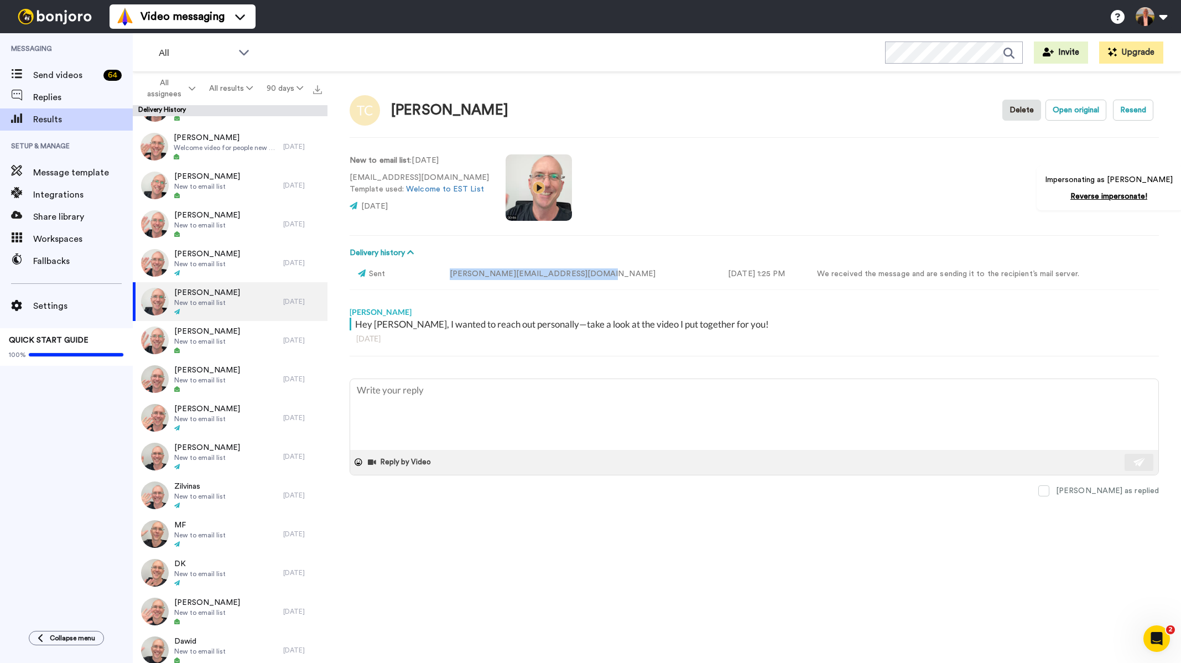
drag, startPoint x: 592, startPoint y: 273, endPoint x: 458, endPoint y: 276, distance: 133.9
click at [458, 276] on td "[PERSON_NAME][EMAIL_ADDRESS][DOMAIN_NAME]" at bounding box center [580, 274] width 279 height 30
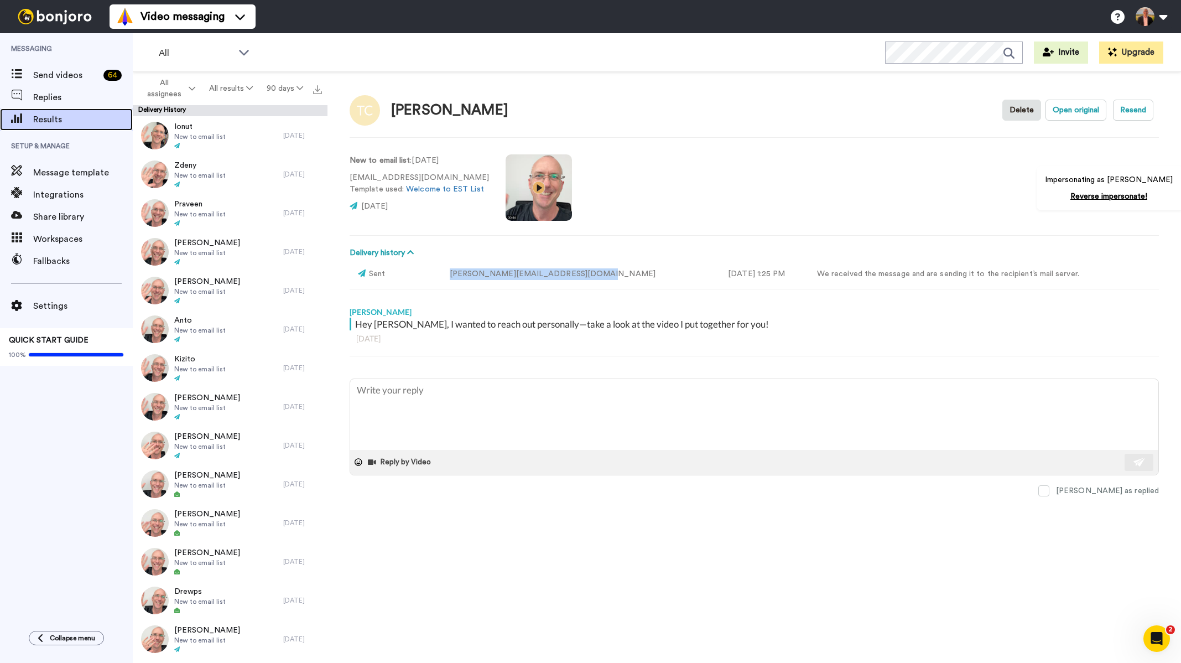
click at [49, 122] on span "Results" at bounding box center [83, 119] width 100 height 13
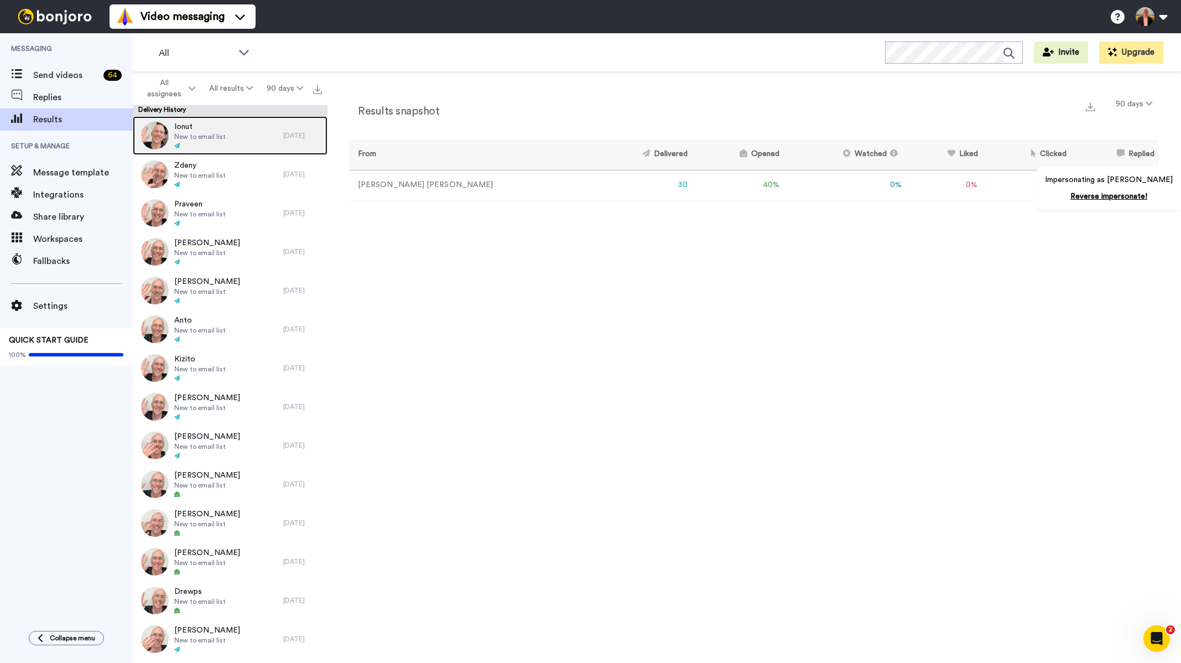
click at [170, 126] on div "Ionut New to email list" at bounding box center [208, 135] width 150 height 39
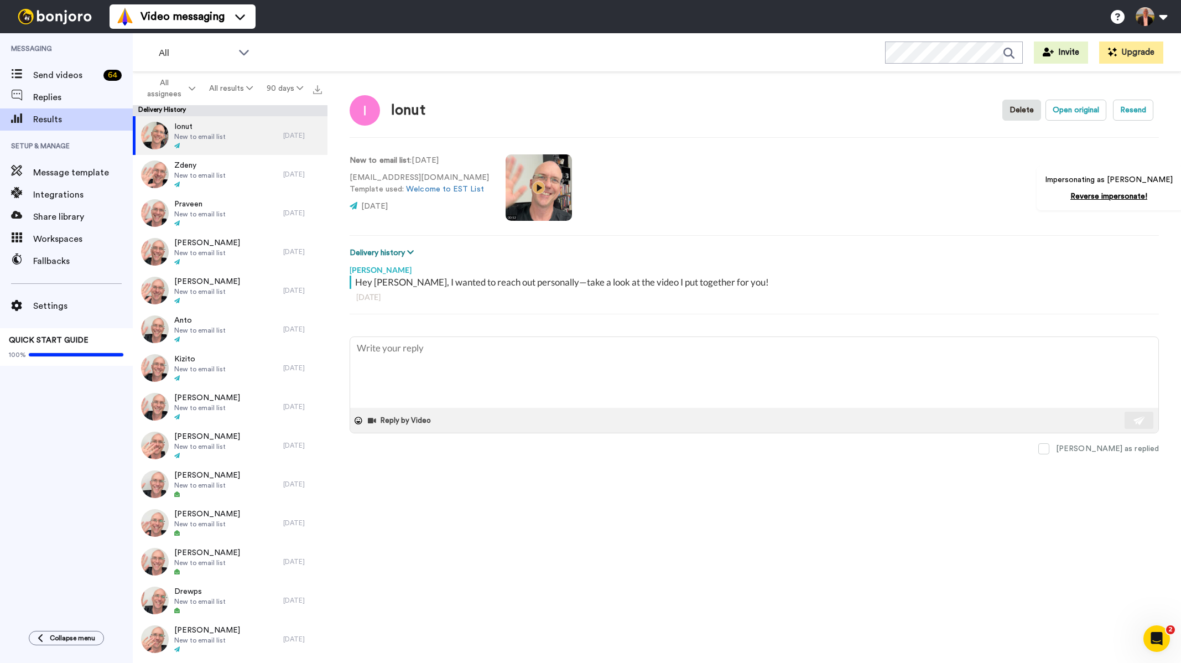
click at [408, 251] on icon at bounding box center [410, 252] width 7 height 8
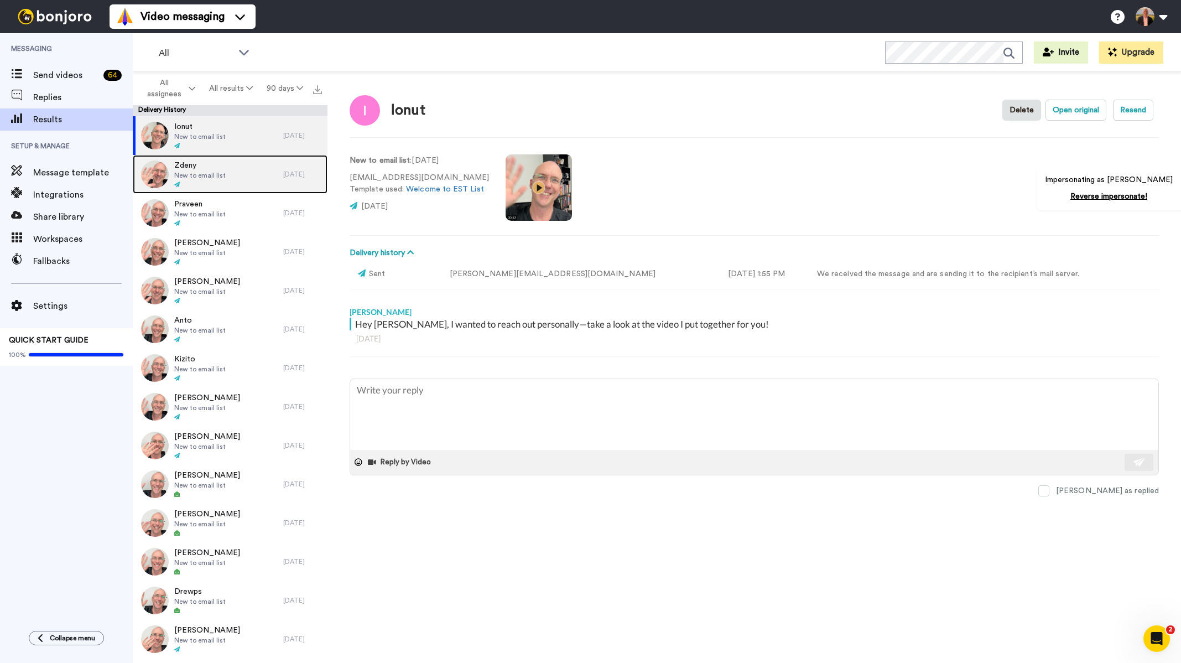
click at [213, 180] on div "[PERSON_NAME] New to email list" at bounding box center [199, 174] width 51 height 29
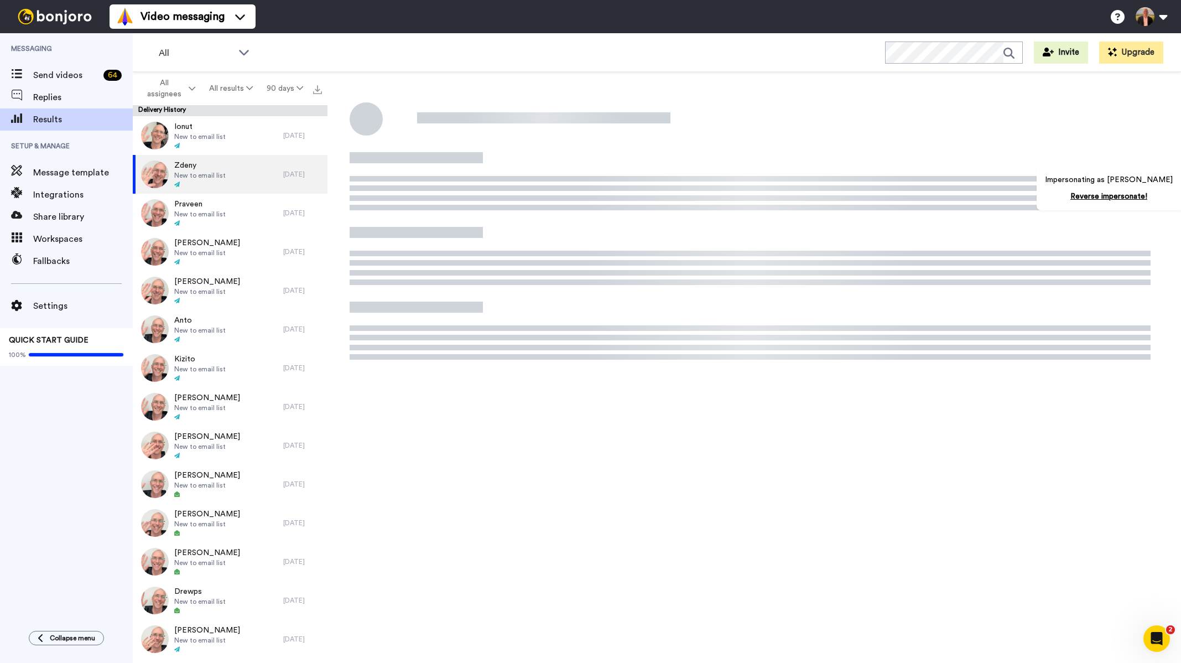
type textarea "x"
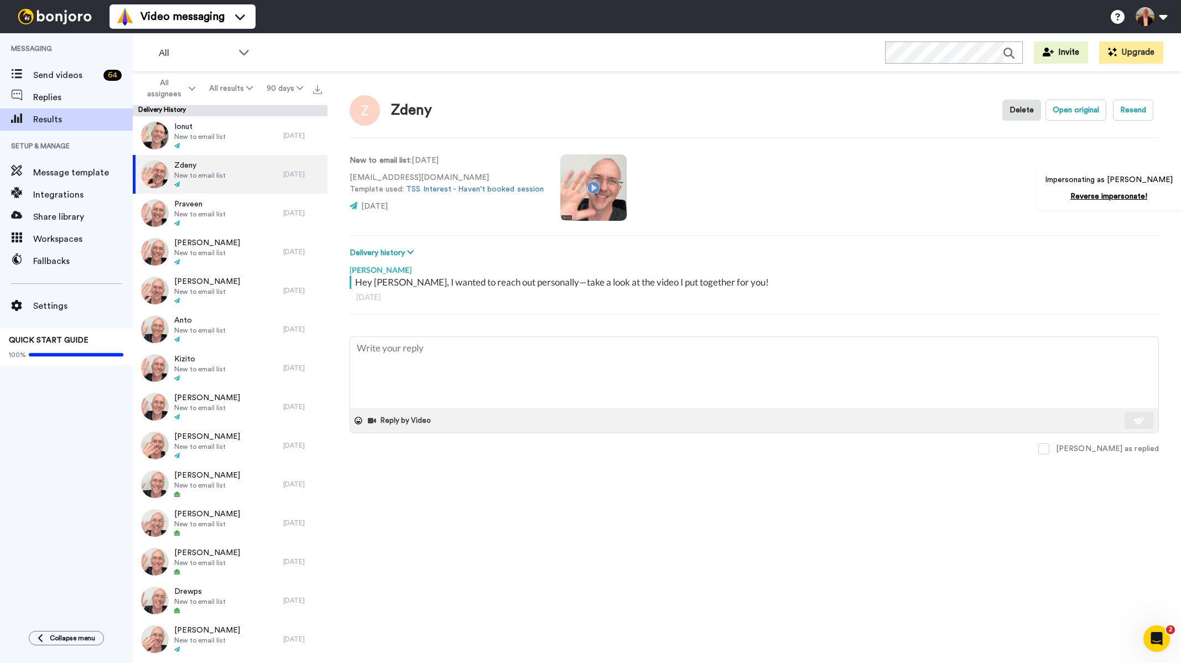
click at [70, 64] on span "Messaging" at bounding box center [66, 48] width 133 height 31
click at [69, 79] on span "Send videos" at bounding box center [66, 75] width 66 height 13
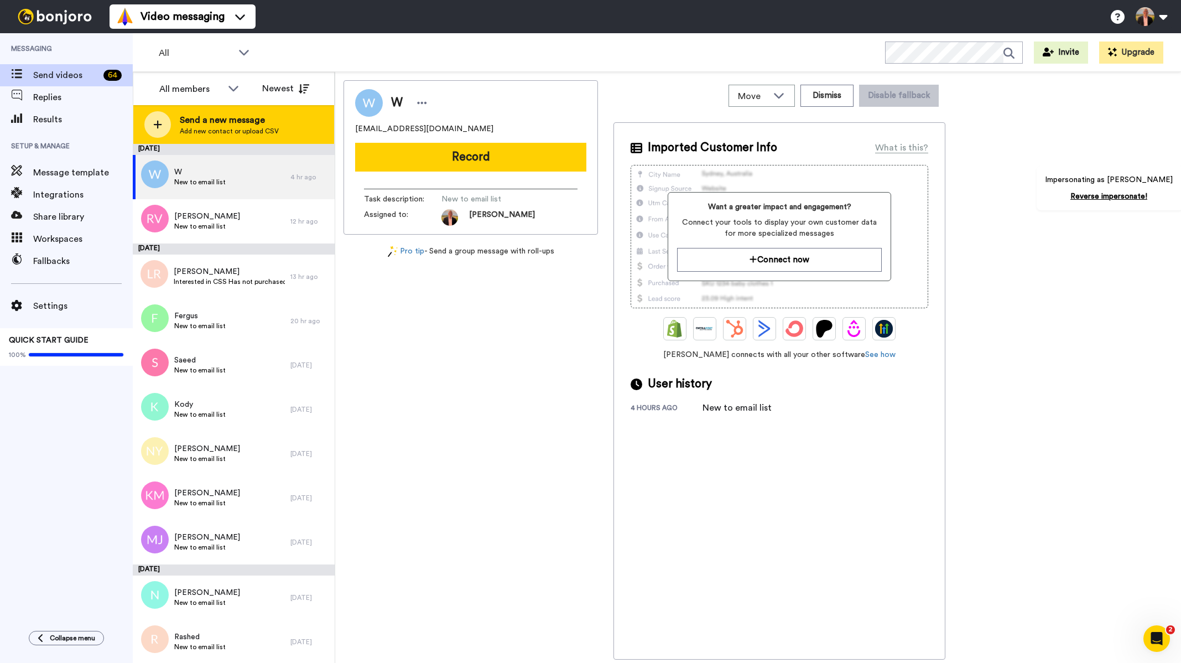
click at [243, 125] on span "Send a new message" at bounding box center [229, 119] width 99 height 13
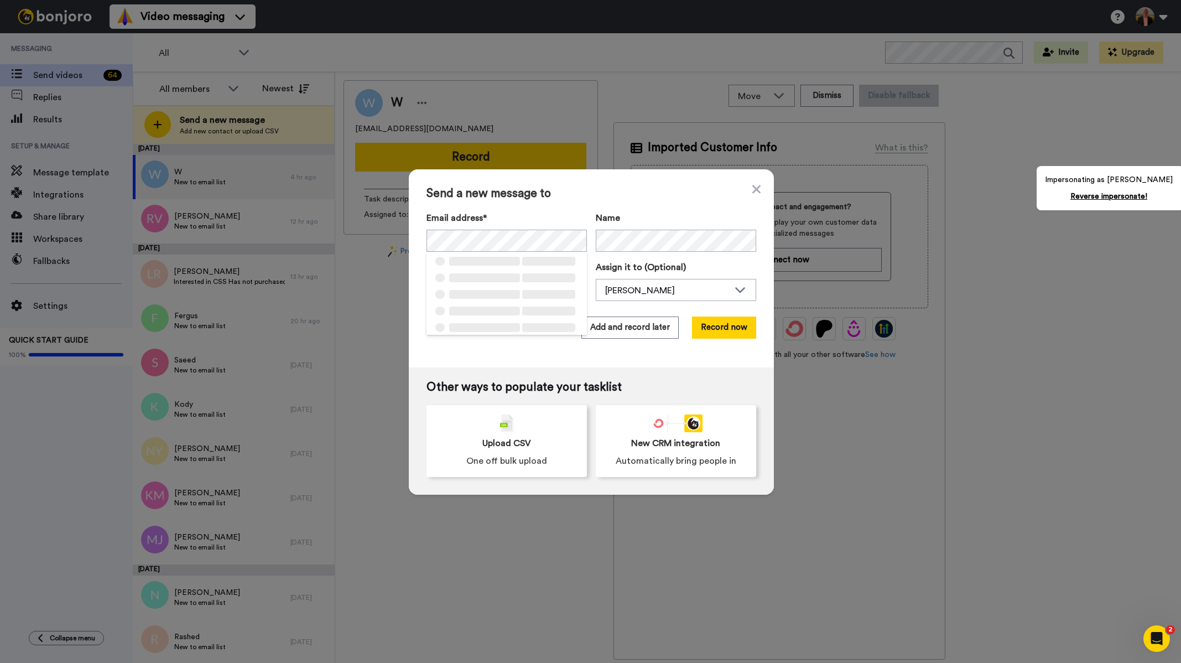
click at [668, 253] on div "Email address* ‌ ‌ ‌ ‌ ‌ ‌ ‌ ‌ ‌ ‌ ‌ ‌ ‌ ‌ ‌ Name Task description (Optional) A…" at bounding box center [591, 256] width 330 height 90
click at [632, 320] on button "Add and record later" at bounding box center [629, 327] width 97 height 22
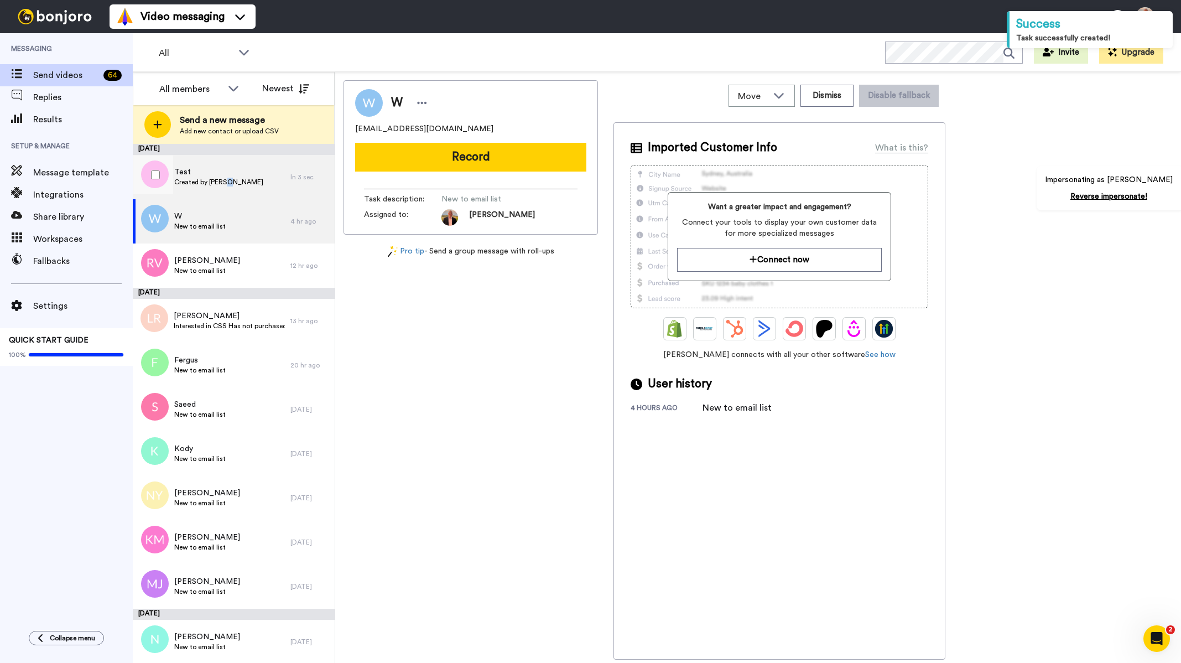
click at [227, 180] on span "Created by [PERSON_NAME]" at bounding box center [218, 182] width 89 height 9
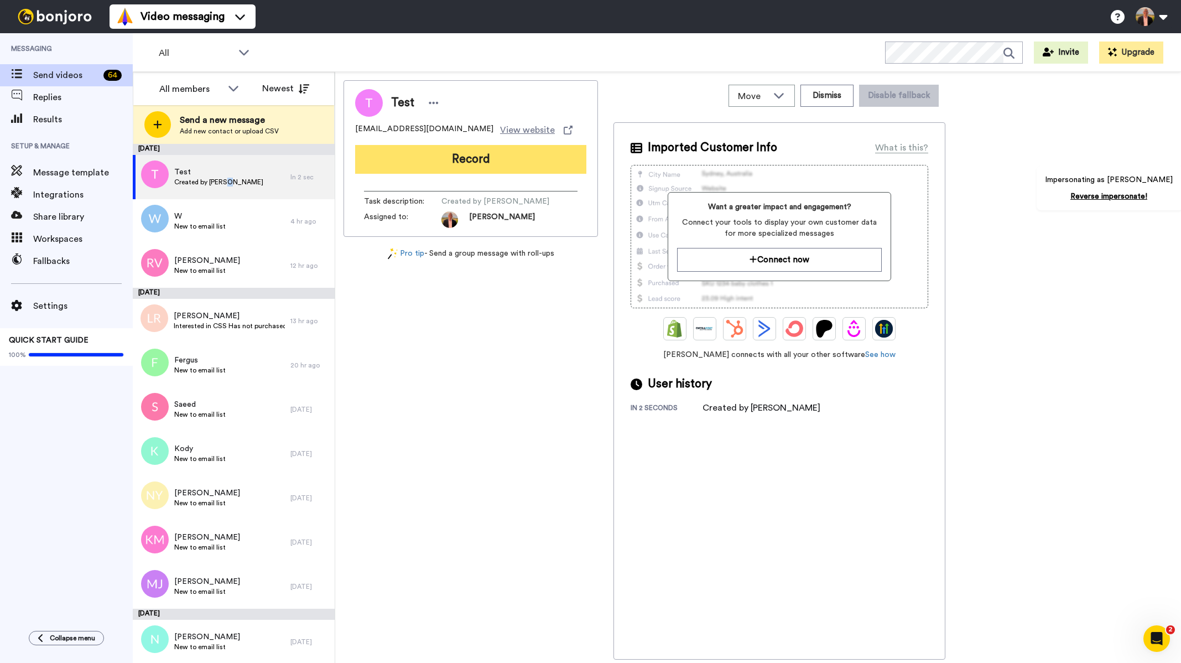
click at [450, 156] on button "Record" at bounding box center [470, 159] width 231 height 29
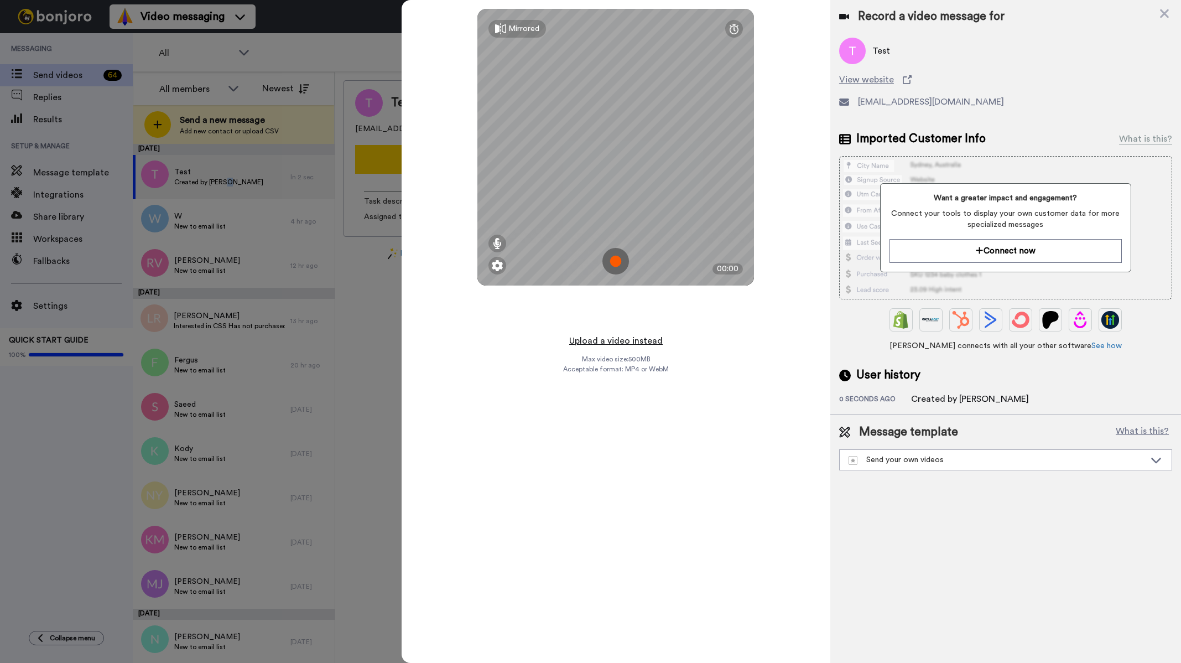
click at [609, 342] on button "Upload a video instead" at bounding box center [616, 340] width 100 height 14
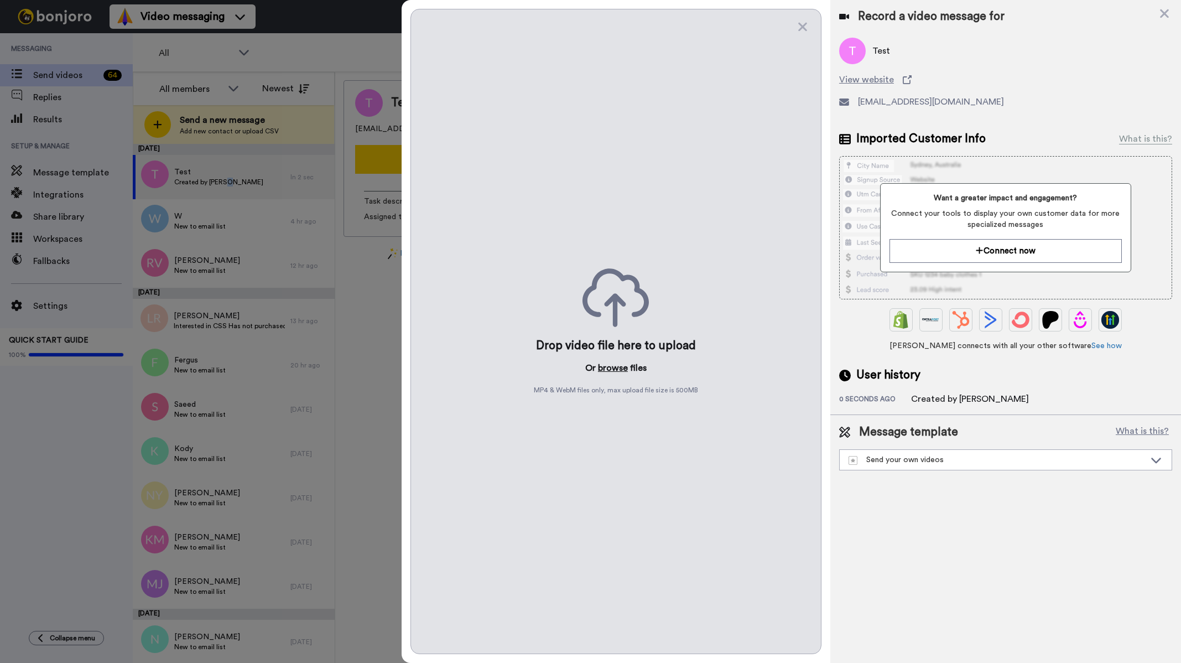
click at [608, 367] on button "browse" at bounding box center [613, 367] width 30 height 13
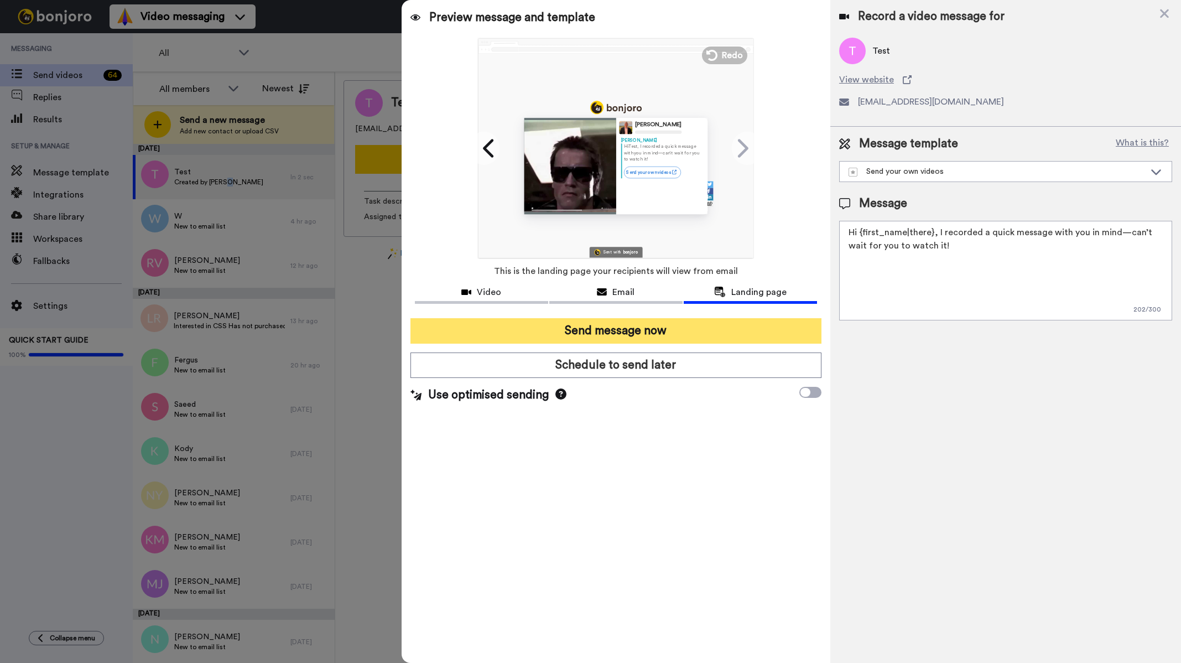
click at [624, 330] on button "Send message now" at bounding box center [615, 330] width 411 height 25
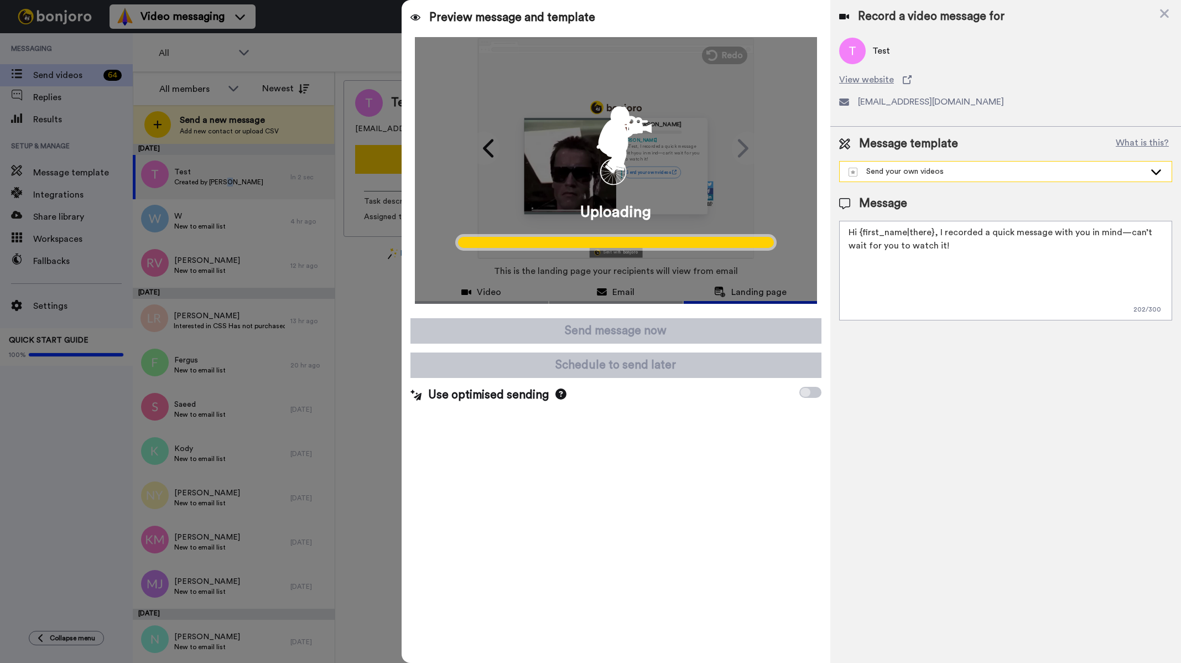
click at [952, 175] on div "Send your own videos" at bounding box center [996, 171] width 296 height 11
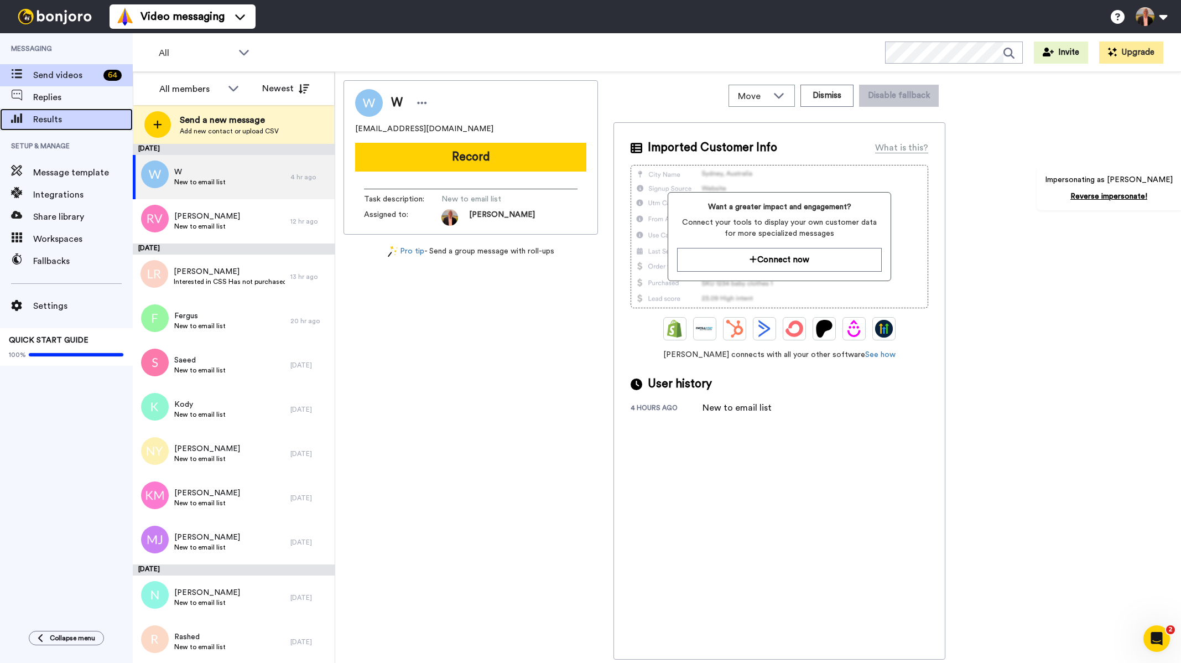
click at [50, 119] on span "Results" at bounding box center [83, 119] width 100 height 13
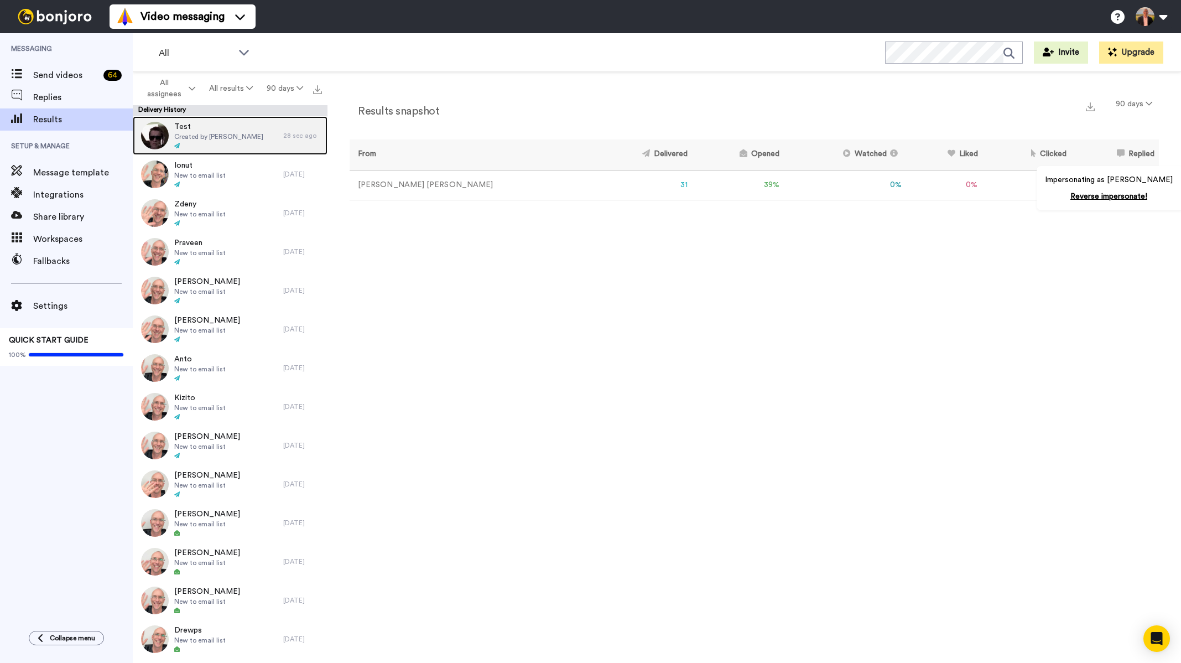
click at [222, 137] on span "Created by [PERSON_NAME]" at bounding box center [218, 136] width 89 height 9
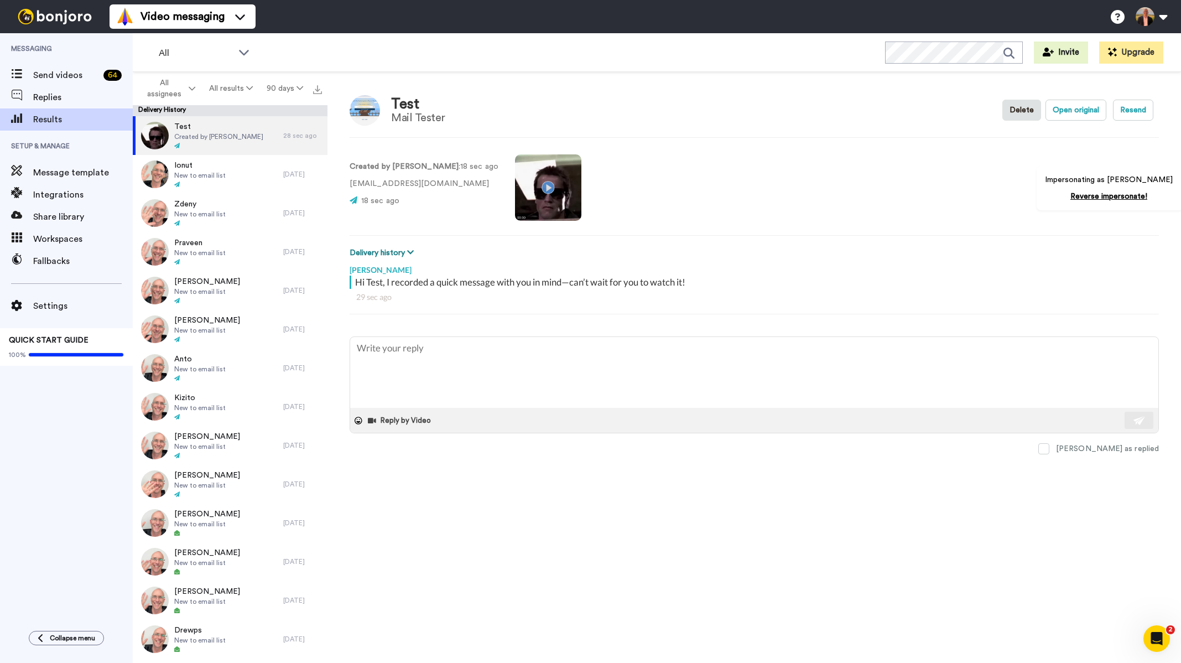
click at [401, 254] on button "Delivery history" at bounding box center [383, 253] width 67 height 12
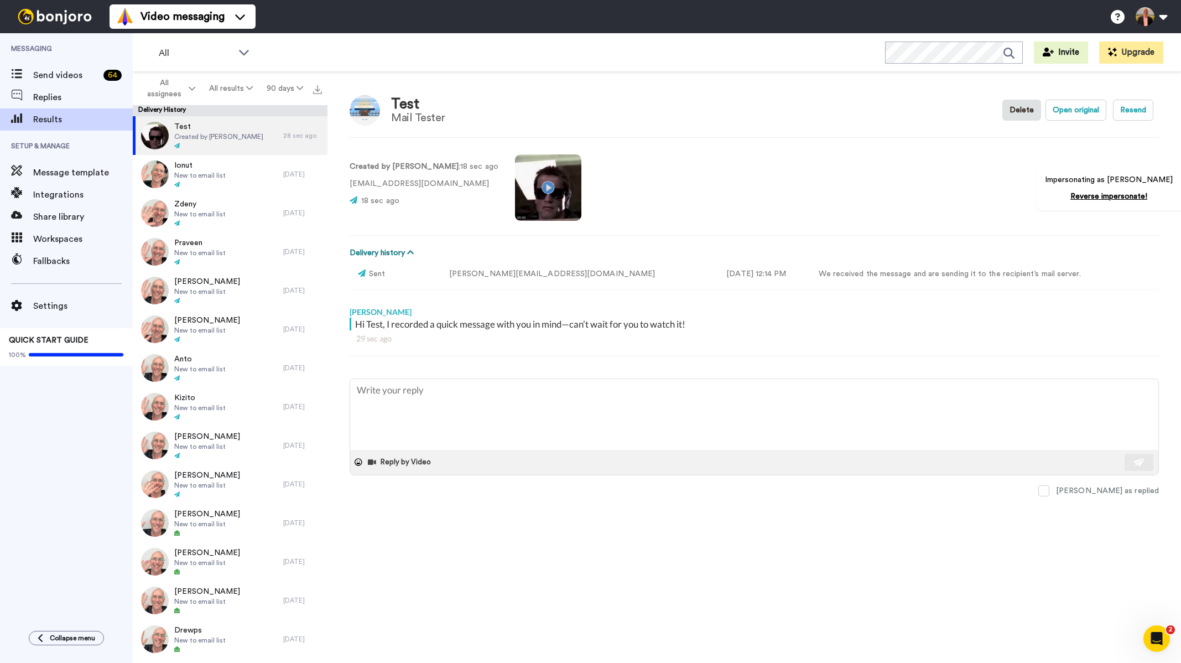
click at [401, 254] on button "Delivery history" at bounding box center [383, 253] width 67 height 12
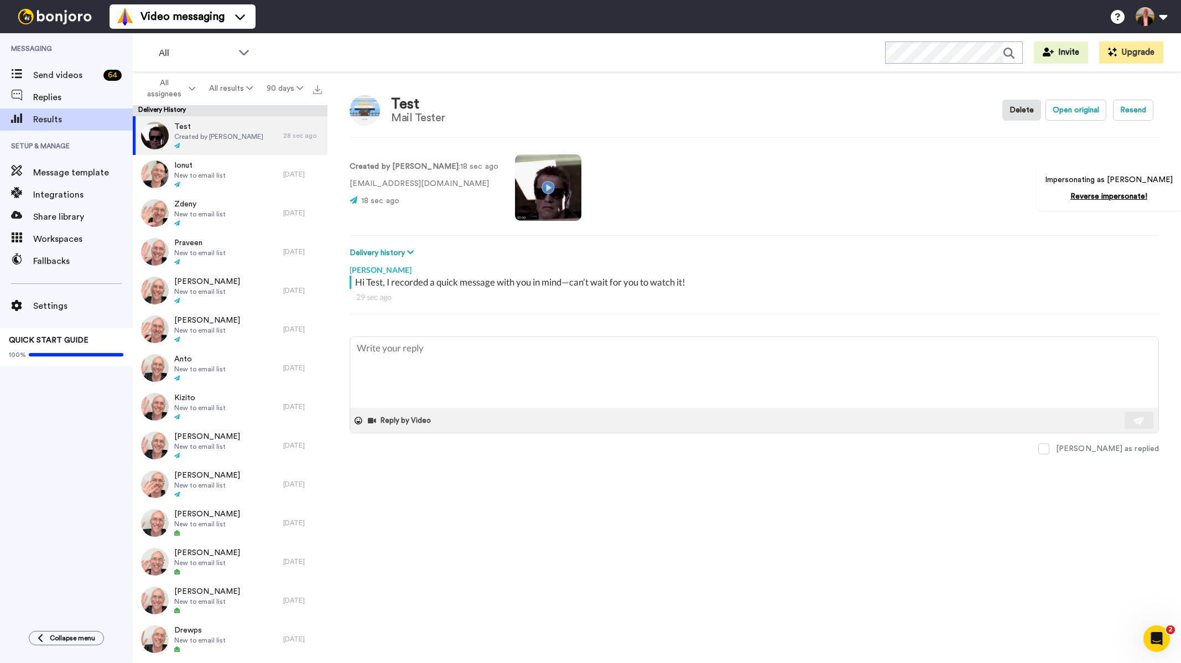
type textarea "x"
click at [65, 176] on span "Message template" at bounding box center [83, 172] width 100 height 13
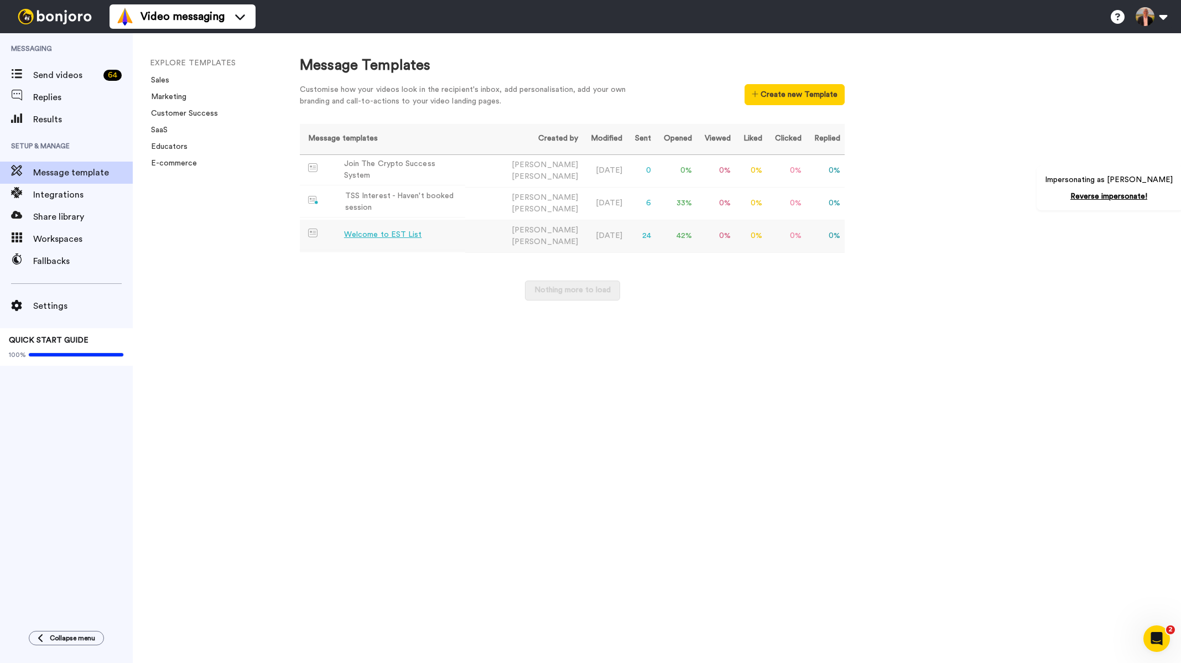
click at [356, 229] on div "Welcome to EST List" at bounding box center [383, 235] width 78 height 12
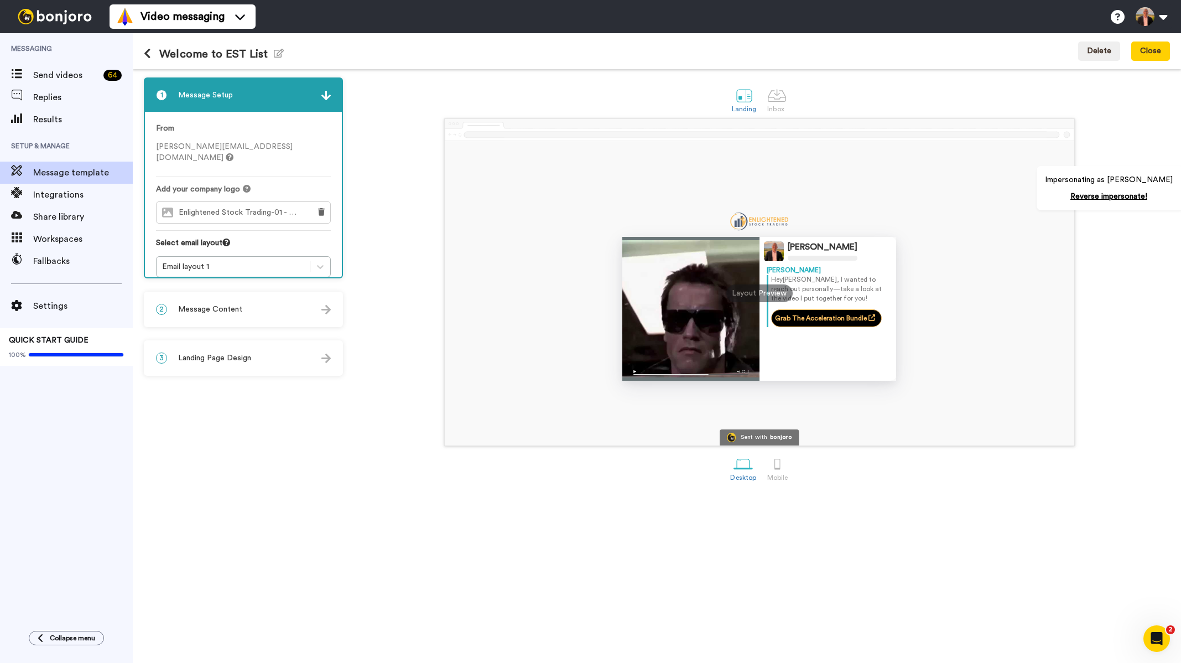
click at [269, 300] on div "2 Message Content" at bounding box center [243, 309] width 197 height 33
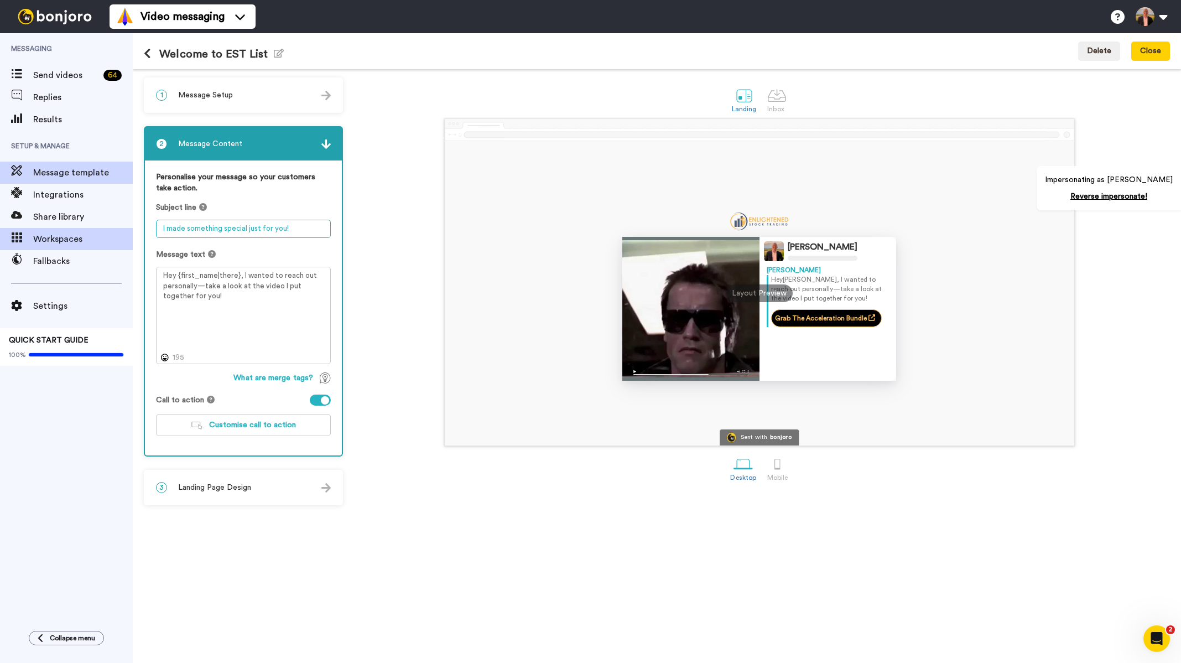
drag, startPoint x: 301, startPoint y: 228, endPoint x: 112, endPoint y: 231, distance: 189.2
click at [112, 231] on div "Messaging Send videos 64 Replies Results Setup & Manage Message template Integr…" at bounding box center [590, 347] width 1181 height 629
click at [264, 226] on textarea "I made something special just for you!" at bounding box center [243, 229] width 175 height 18
drag, startPoint x: 314, startPoint y: 231, endPoint x: 159, endPoint y: 230, distance: 154.3
click at [159, 230] on textarea "I made something special just for you!" at bounding box center [243, 229] width 175 height 18
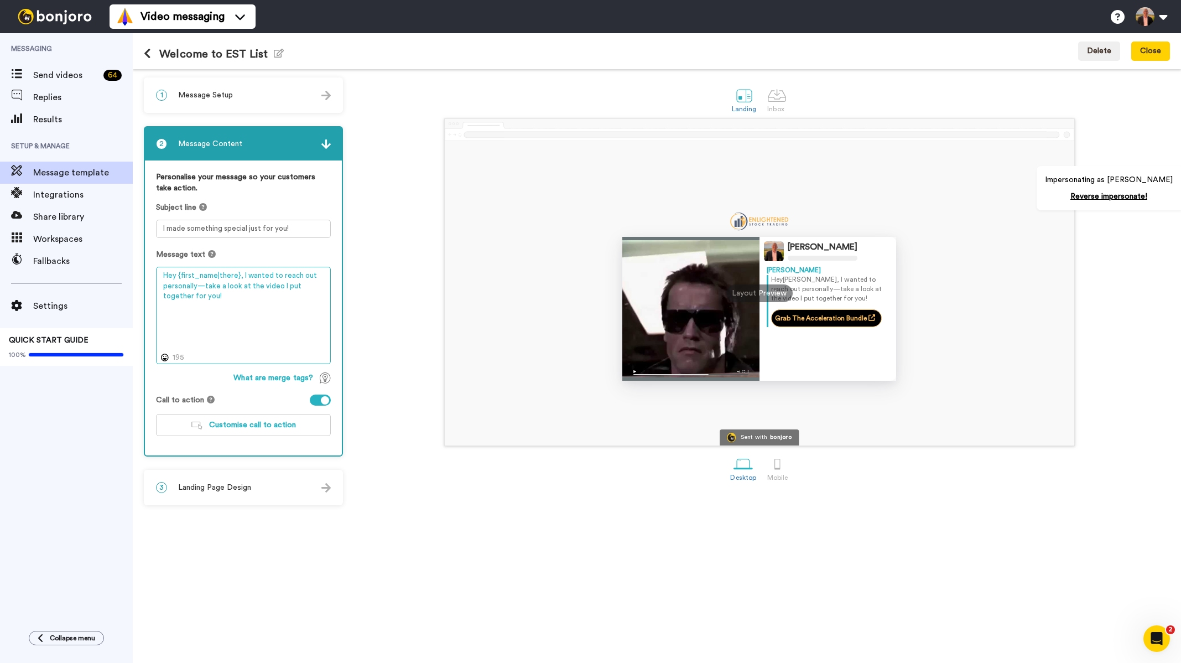
click at [244, 297] on textarea "Hey {first_name|there}, I wanted to reach out personally—take a look at the vid…" at bounding box center [243, 315] width 175 height 97
click at [244, 296] on textarea "Hey {first_name|there}, I wanted to reach out personally—take a look at the vid…" at bounding box center [243, 315] width 175 height 97
drag, startPoint x: 244, startPoint y: 296, endPoint x: 168, endPoint y: 265, distance: 82.6
click at [168, 265] on div "Message text Hey {first_name|there}, I wanted to reach out personally—take a lo…" at bounding box center [243, 306] width 175 height 115
drag, startPoint x: 271, startPoint y: 232, endPoint x: 278, endPoint y: 230, distance: 7.7
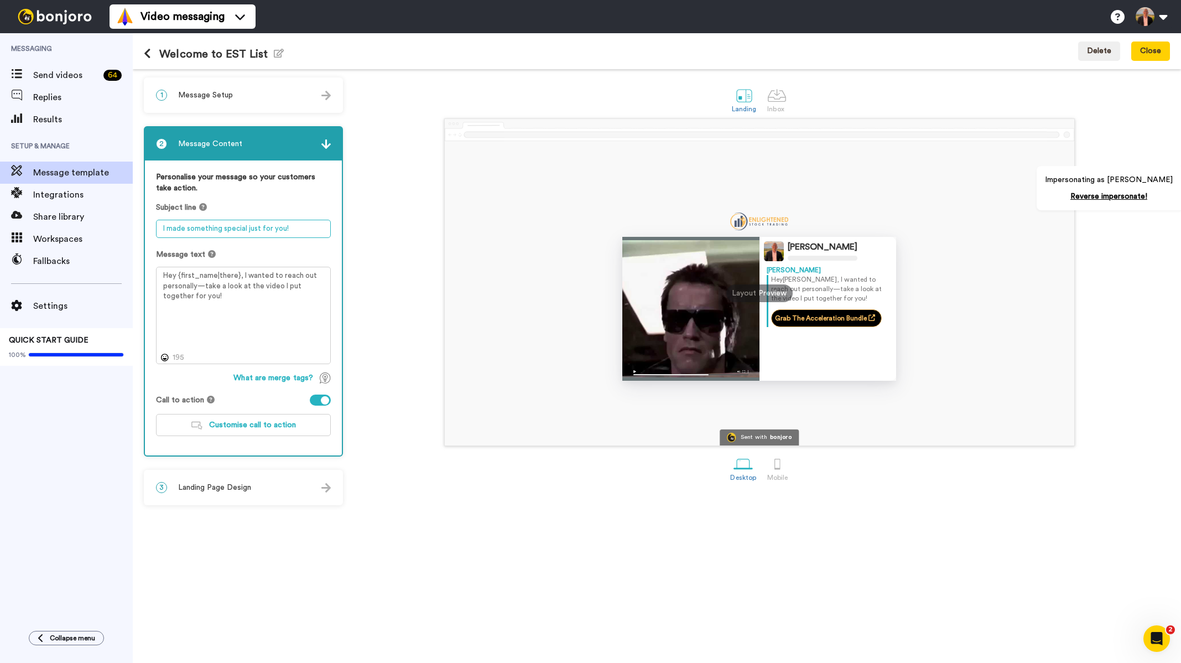
click at [271, 232] on textarea "I made something special just for you!" at bounding box center [243, 229] width 175 height 18
click at [283, 227] on textarea "I made something special just for you!" at bounding box center [243, 229] width 175 height 18
click at [295, 227] on textarea "I made something special just for you!" at bounding box center [243, 229] width 175 height 18
drag, startPoint x: 295, startPoint y: 227, endPoint x: 143, endPoint y: 219, distance: 152.3
click at [143, 219] on div "1 Message Setup From adrian@enlightenedstocktrading.com Add your company logo E…" at bounding box center [657, 365] width 1048 height 593
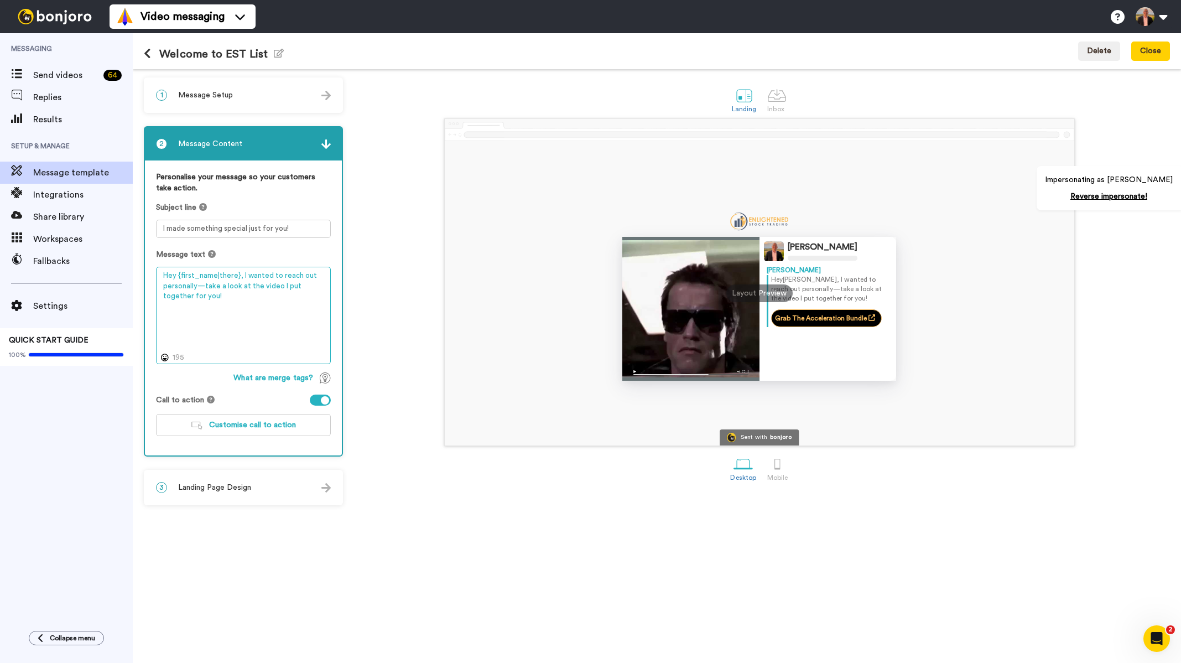
click at [232, 298] on textarea "Hey {first_name|there}, I wanted to reach out personally—take a look at the vid…" at bounding box center [243, 315] width 175 height 97
click at [225, 298] on textarea "Hey {first_name|there}, I wanted to reach out personally—take a look at the vid…" at bounding box center [243, 315] width 175 height 97
drag, startPoint x: 232, startPoint y: 299, endPoint x: 182, endPoint y: 271, distance: 56.9
click at [164, 270] on textarea "Hey {first_name|there}, I wanted to reach out personally—take a look at the vid…" at bounding box center [243, 315] width 175 height 97
click at [783, 96] on div at bounding box center [776, 95] width 19 height 19
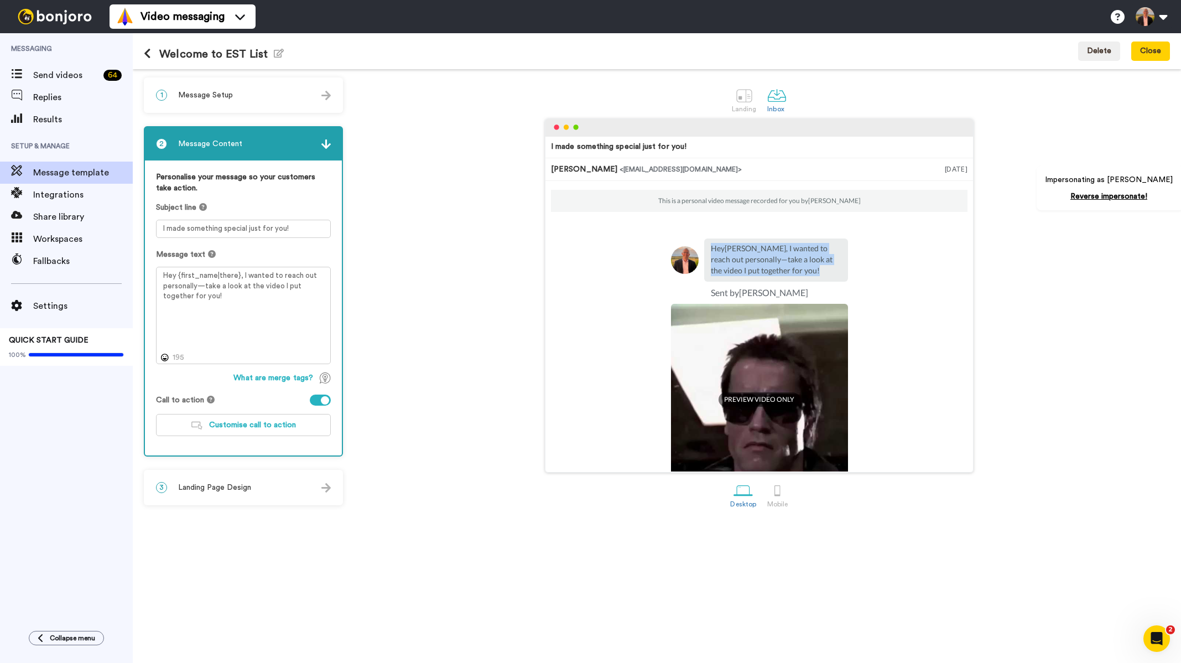
drag, startPoint x: 780, startPoint y: 269, endPoint x: 707, endPoint y: 249, distance: 76.3
click at [711, 249] on p "Hey Tom , I wanted to reach out personally—take a look at the video I put toget…" at bounding box center [776, 259] width 131 height 33
click at [781, 274] on p "Hey Tom , I wanted to reach out personally—take a look at the video I put toget…" at bounding box center [776, 259] width 131 height 33
click at [778, 277] on div "Hey Tom , I wanted to reach out personally—take a look at the video I put toget…" at bounding box center [776, 259] width 144 height 43
drag, startPoint x: 784, startPoint y: 273, endPoint x: 696, endPoint y: 253, distance: 90.7
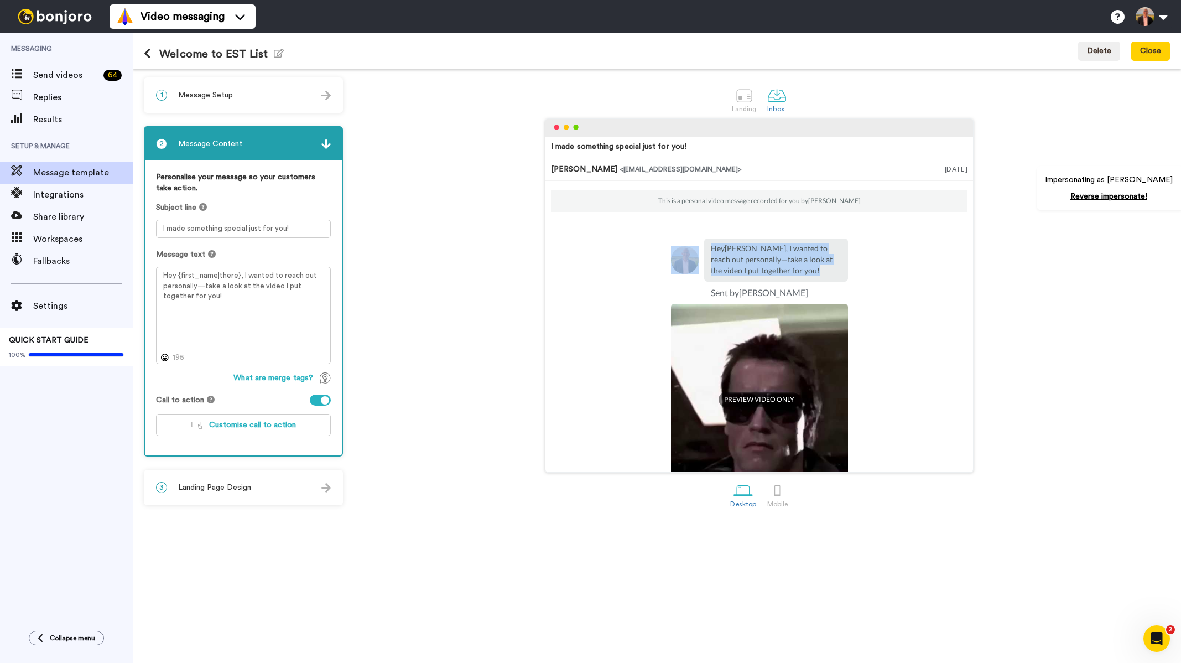
click at [696, 253] on div "Hey Tom , I wanted to reach out personally—take a look at the video I put toget…" at bounding box center [759, 259] width 177 height 43
drag, startPoint x: 662, startPoint y: 1, endPoint x: 586, endPoint y: -7, distance: 76.1
click at [586, 0] on html "Video messaging Switch to Video messaging Testimonials Settings Discover Help &…" at bounding box center [590, 331] width 1181 height 663
click at [738, 104] on div at bounding box center [743, 95] width 19 height 19
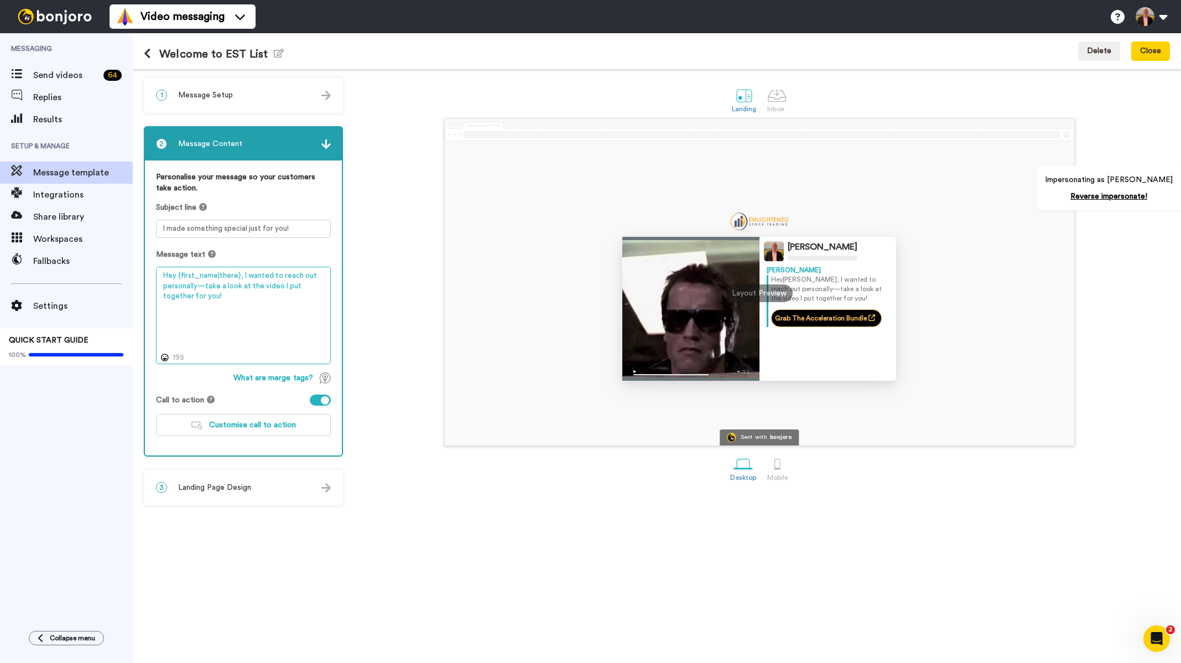
click at [248, 302] on textarea "Hey {first_name|there}, I wanted to reach out personally—take a look at the vid…" at bounding box center [243, 315] width 175 height 97
drag, startPoint x: 246, startPoint y: 300, endPoint x: 158, endPoint y: 272, distance: 92.9
click at [158, 272] on textarea "Hey {first_name|there}, I wanted to reach out personally—take a look at the vid…" at bounding box center [243, 315] width 175 height 97
click at [249, 302] on textarea "Hey {first_name|there}, I wanted to reach out personally—take a look at the vid…" at bounding box center [243, 315] width 175 height 97
drag, startPoint x: 302, startPoint y: 227, endPoint x: 157, endPoint y: 218, distance: 145.7
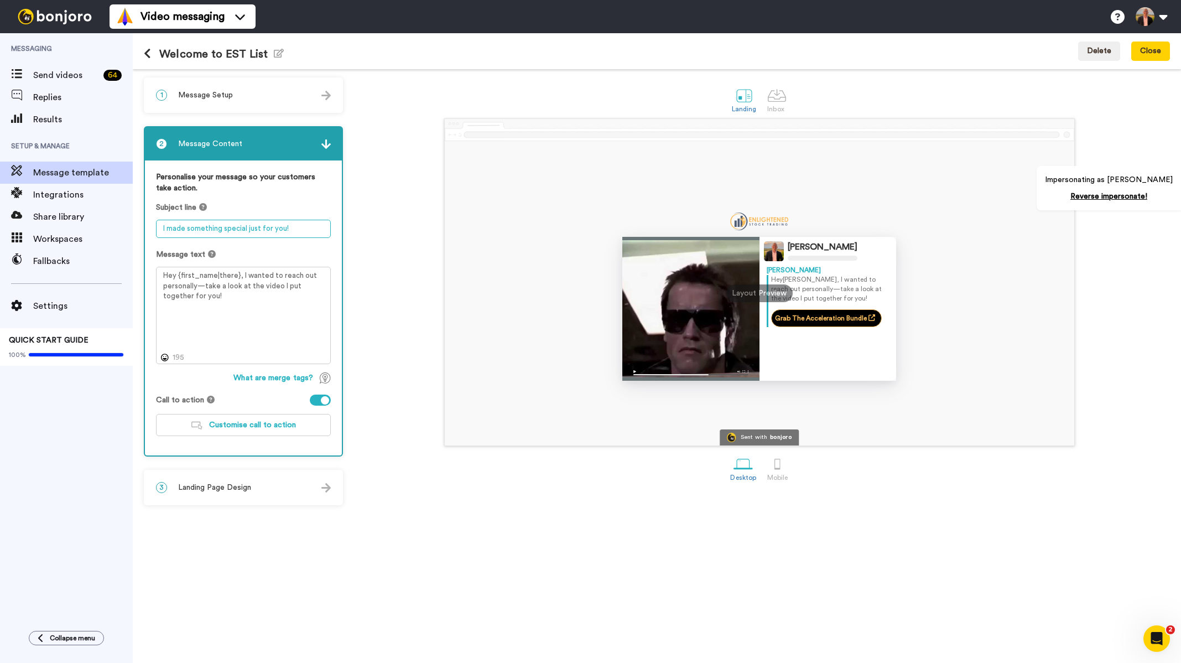
click at [157, 218] on div "Subject line I made something special just for you!" at bounding box center [243, 220] width 175 height 36
click at [1152, 54] on button "Close" at bounding box center [1150, 51] width 39 height 20
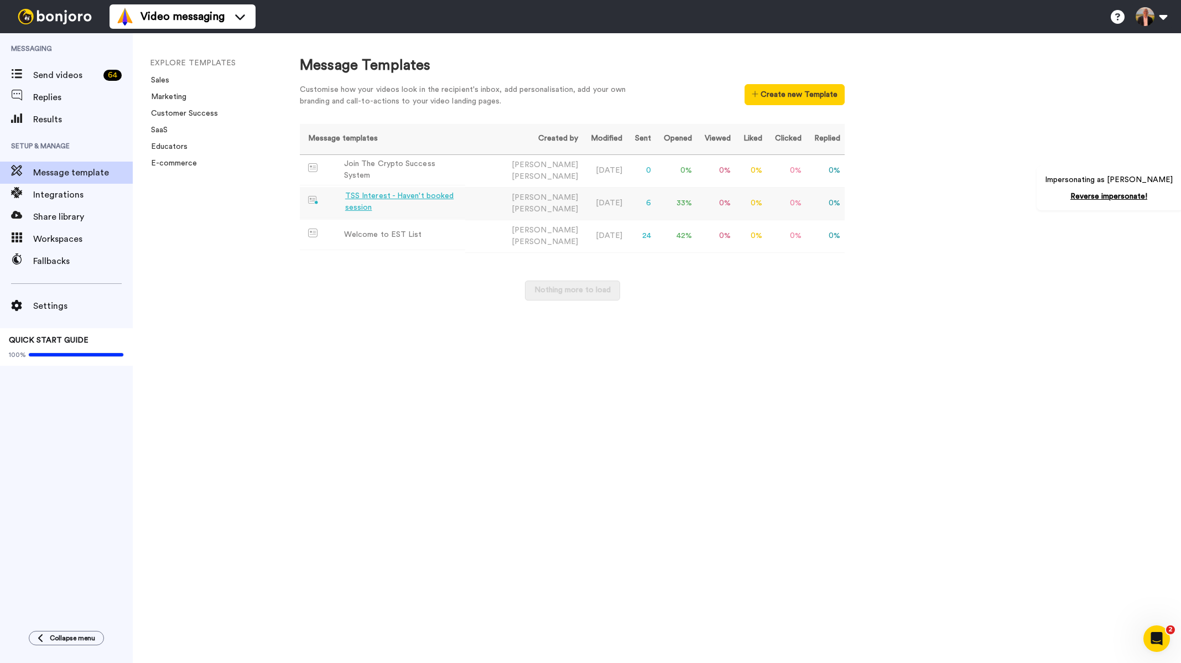
click at [392, 194] on td "TSS Interest - Haven't booked session" at bounding box center [382, 202] width 165 height 30
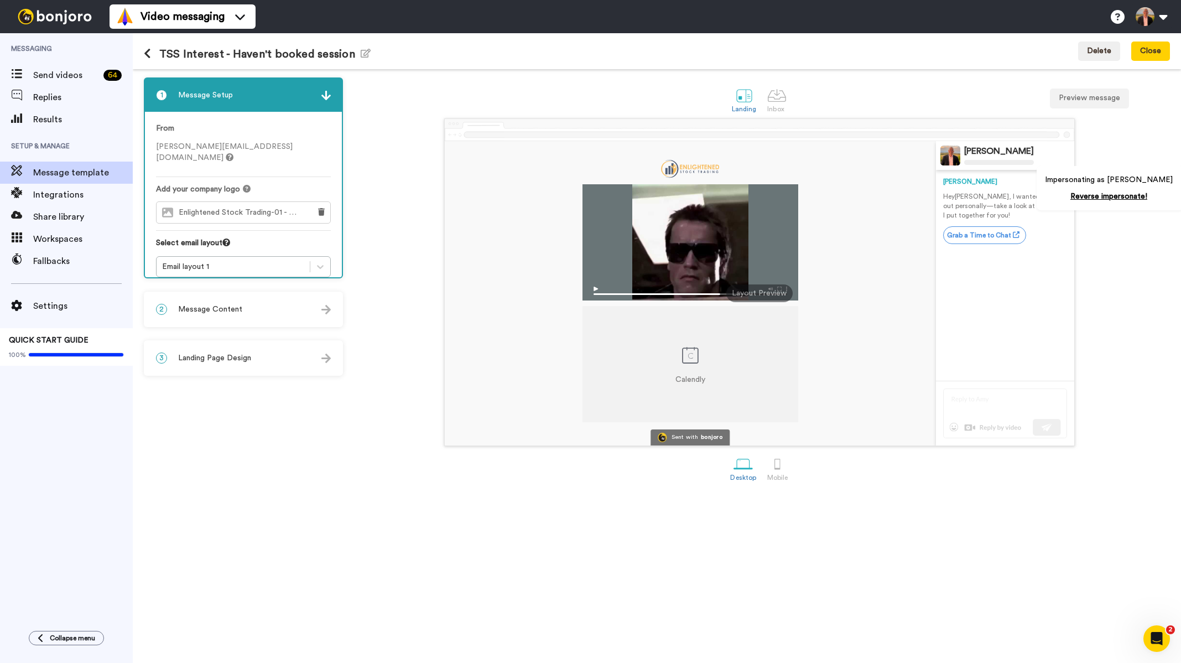
click at [230, 323] on div "2 Message Content" at bounding box center [243, 309] width 197 height 33
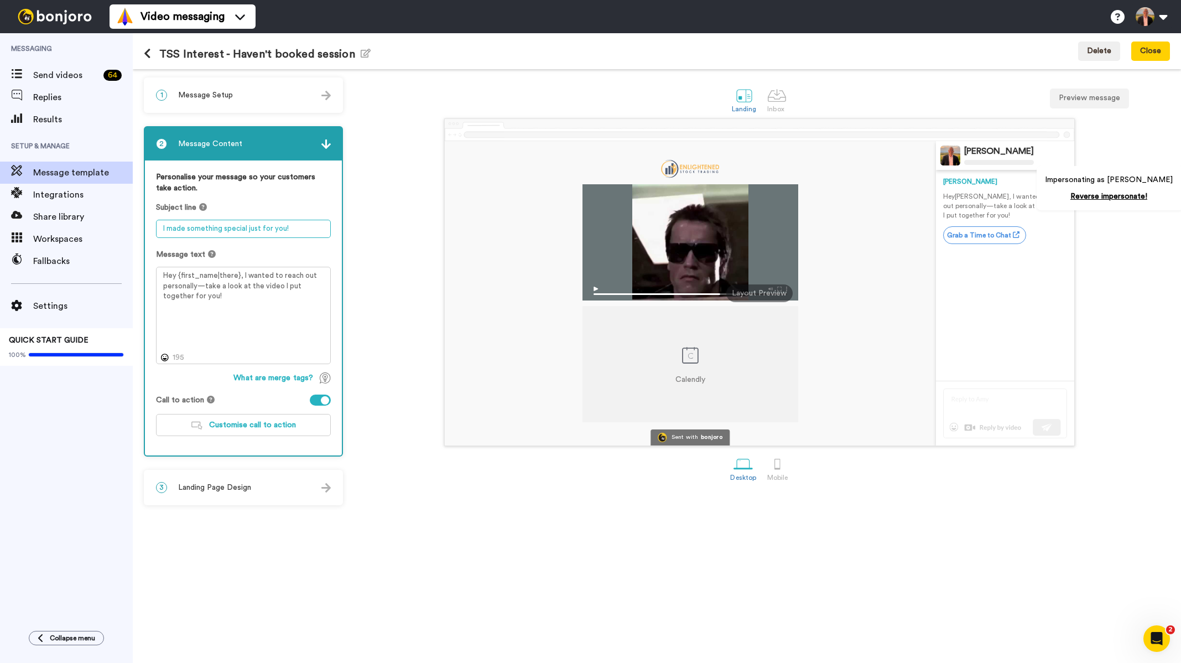
click at [293, 225] on textarea "I made something special just for you!" at bounding box center [243, 229] width 175 height 18
drag, startPoint x: 306, startPoint y: 233, endPoint x: 143, endPoint y: 236, distance: 163.2
click at [143, 236] on div "1 Message Setup From adrian@enlightenedstocktrading.com Add your company logo E…" at bounding box center [657, 365] width 1048 height 593
drag, startPoint x: 228, startPoint y: 298, endPoint x: 234, endPoint y: 299, distance: 6.7
click at [227, 296] on textarea "Hey {first_name|there}, I wanted to reach out personally—take a look at the vid…" at bounding box center [243, 315] width 175 height 97
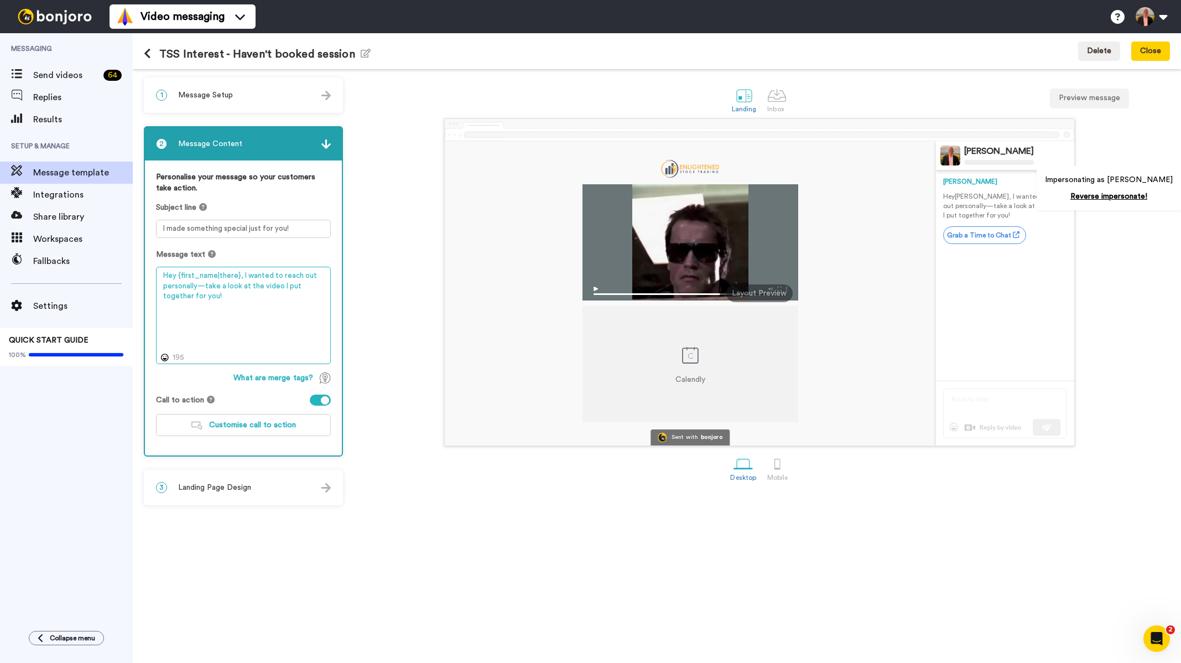
drag, startPoint x: 242, startPoint y: 299, endPoint x: 129, endPoint y: 273, distance: 115.9
click at [129, 273] on div "Messaging Send videos 64 Replies Results Setup & Manage Message template Integr…" at bounding box center [590, 347] width 1181 height 629
click at [154, 51] on button at bounding box center [151, 54] width 15 height 12
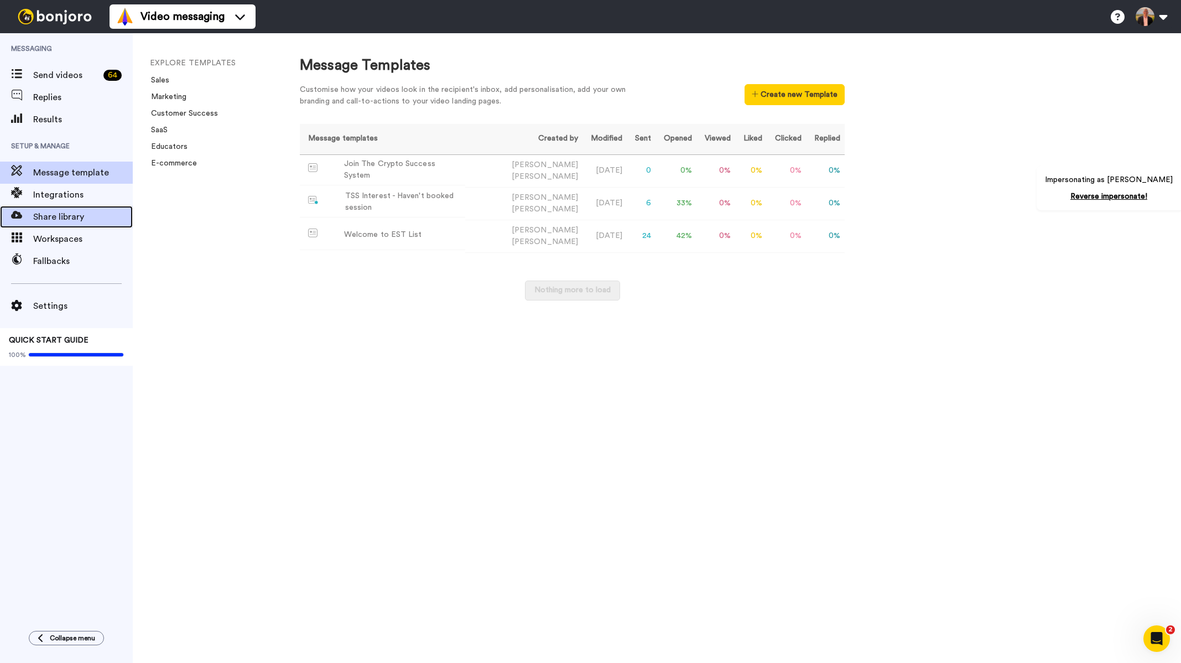
click at [76, 218] on span "Share library" at bounding box center [83, 216] width 100 height 13
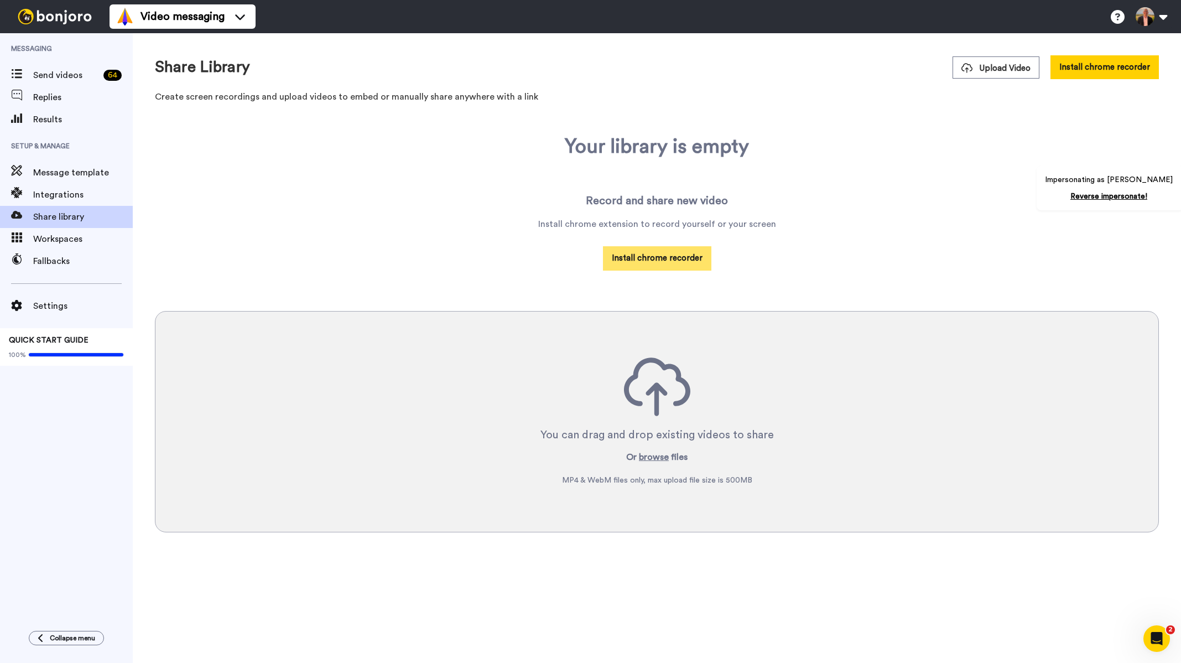
click at [679, 254] on button "Install chrome recorder" at bounding box center [657, 258] width 108 height 24
click at [994, 68] on span "Upload Video" at bounding box center [995, 68] width 69 height 12
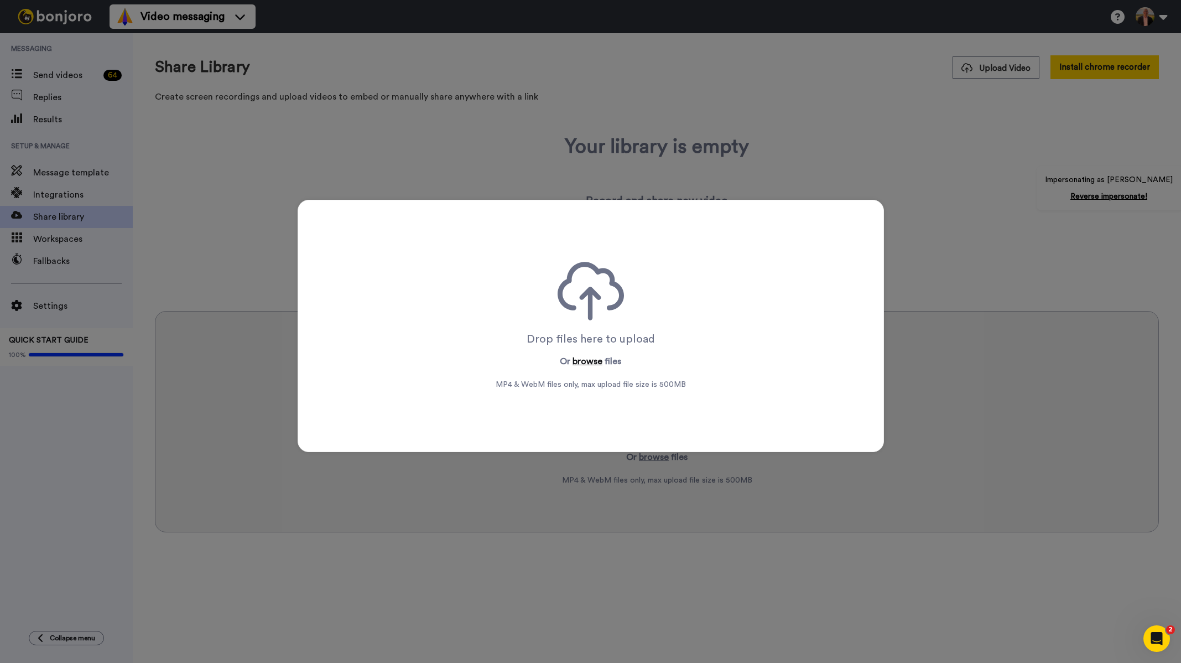
click at [572, 367] on button "browse" at bounding box center [587, 360] width 30 height 13
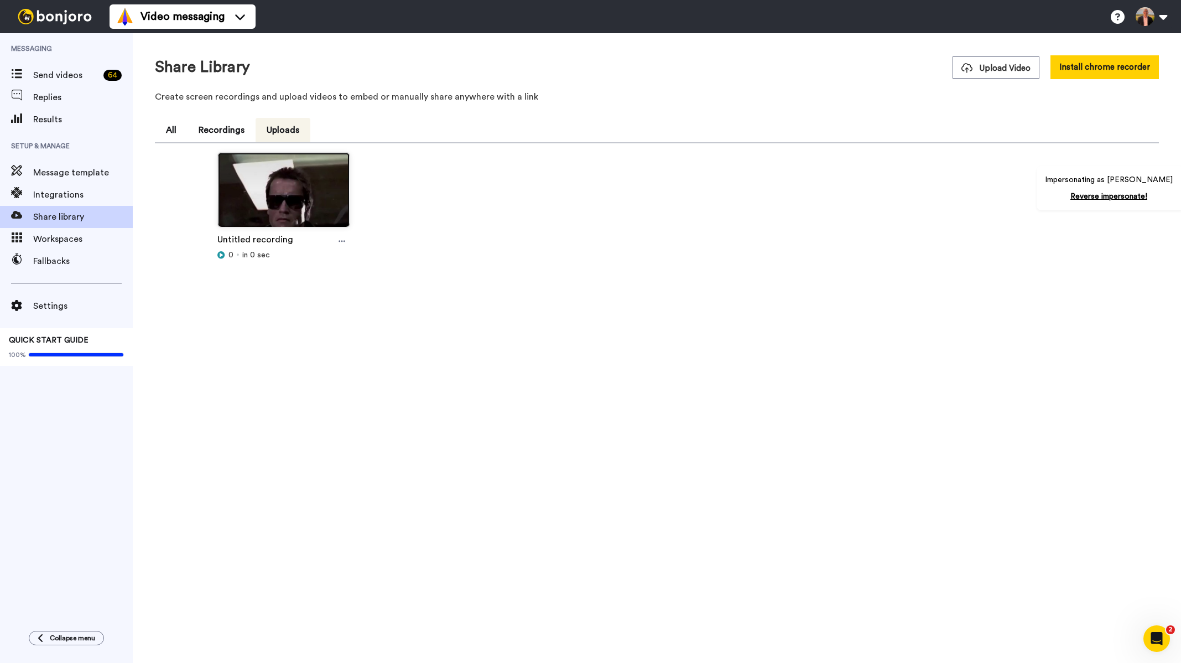
click at [249, 197] on img at bounding box center [284, 195] width 132 height 84
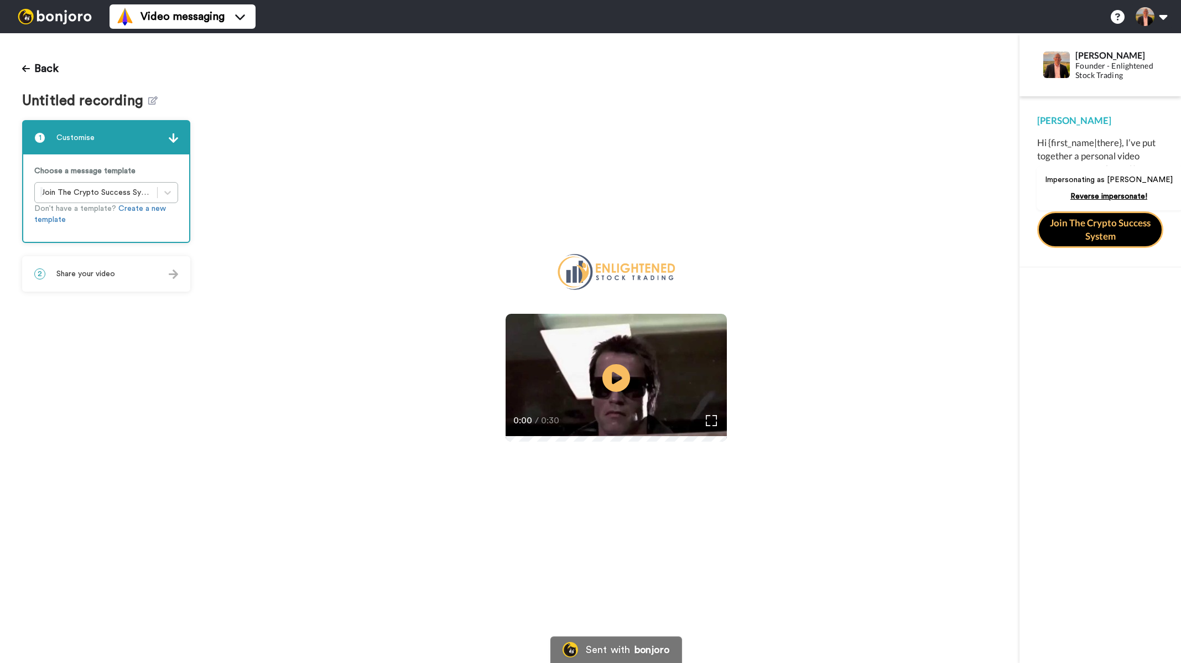
click at [188, 191] on div "Choose a message template Join The Crypto Success System Don’t have a template?…" at bounding box center [106, 197] width 166 height 87
click at [164, 191] on icon at bounding box center [167, 192] width 11 height 11
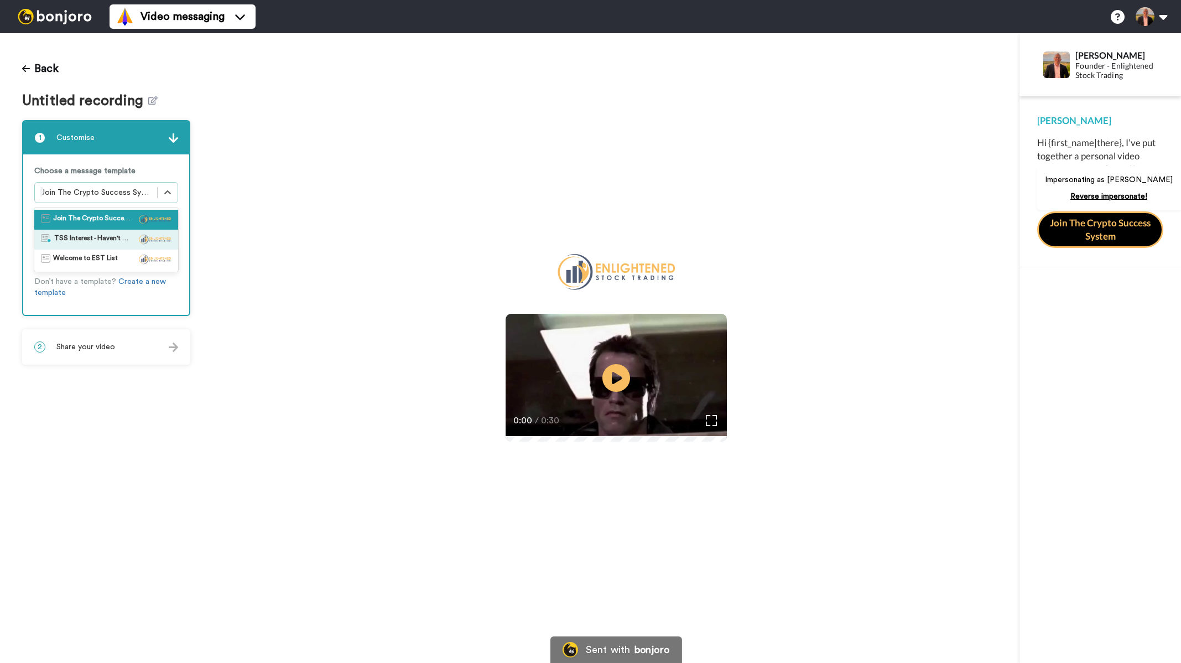
click at [106, 237] on span "TSS Interest - Haven't booked session" at bounding box center [92, 239] width 77 height 11
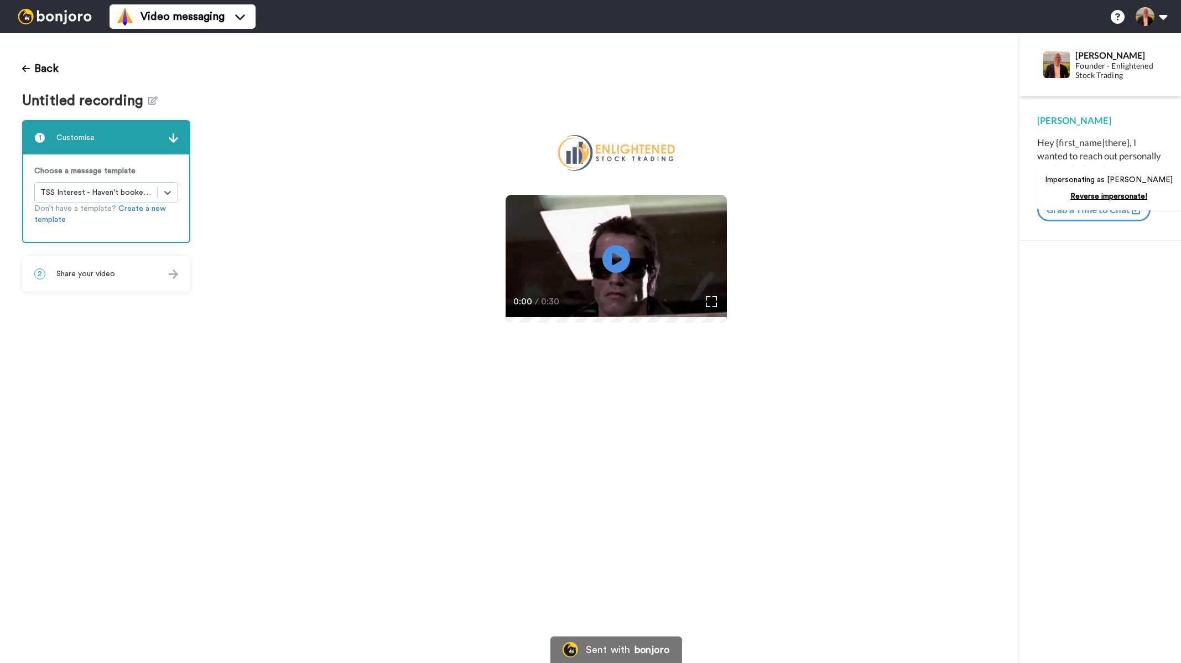
click at [98, 269] on span "Share your video" at bounding box center [85, 273] width 59 height 11
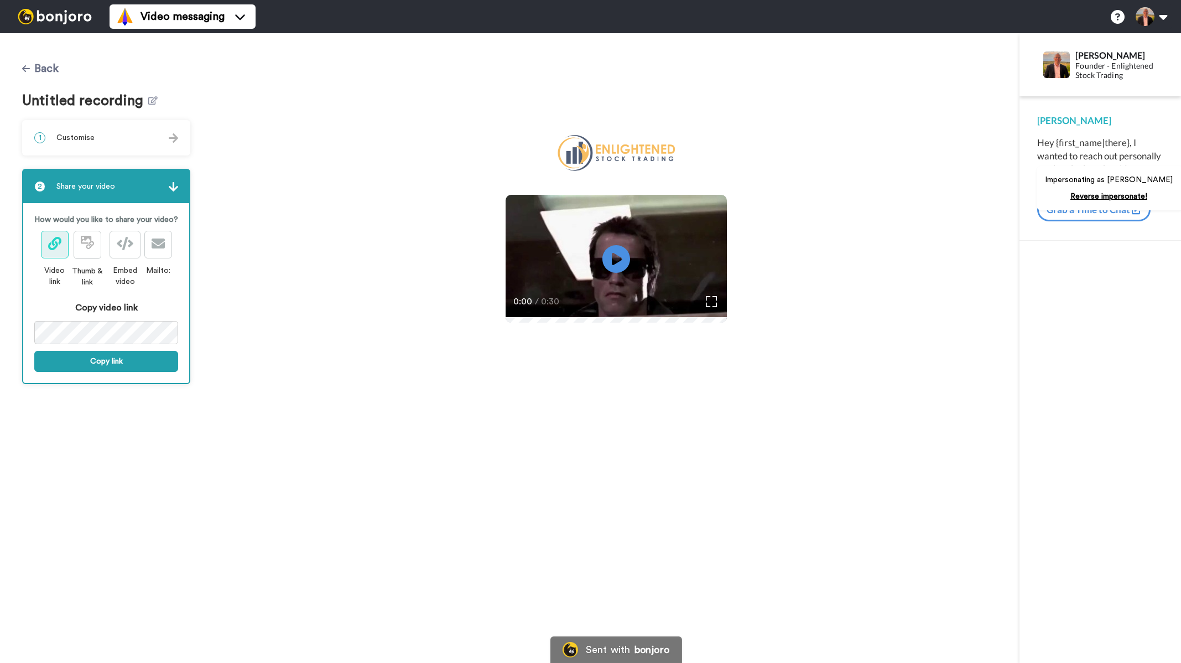
click at [25, 64] on button "Back" at bounding box center [40, 68] width 36 height 27
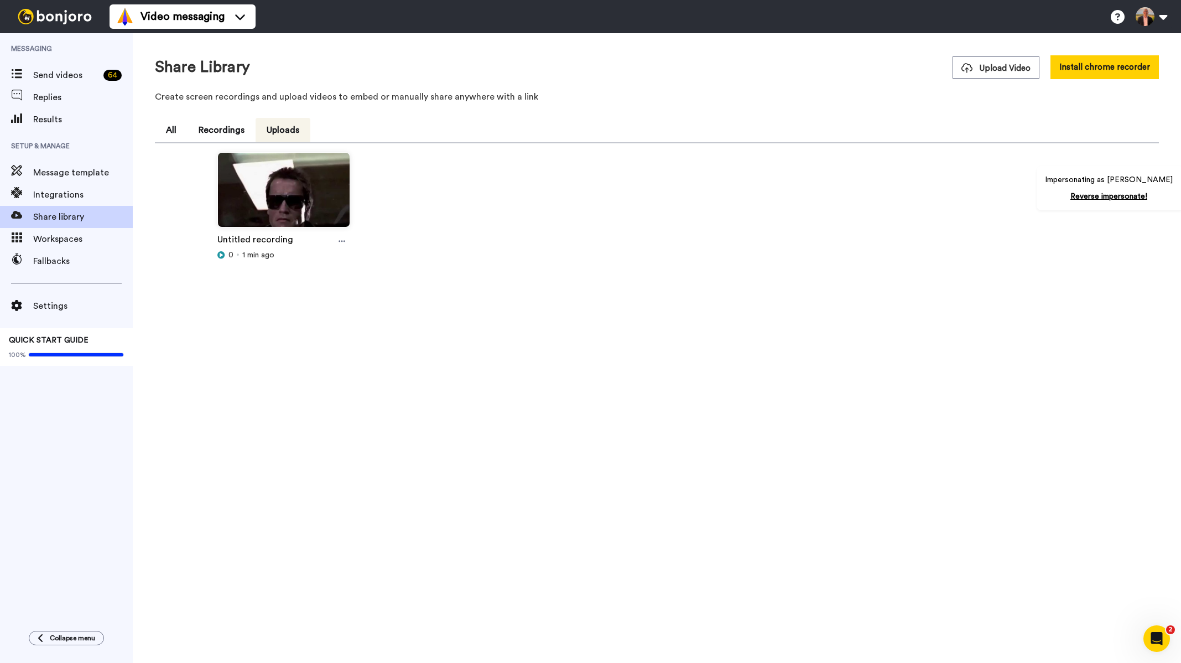
click at [1147, 191] on div "Impersonating as [PERSON_NAME] Reverse impersonate!" at bounding box center [1109, 188] width 147 height 44
click at [1145, 195] on link "Reverse impersonate!" at bounding box center [1108, 196] width 77 height 8
